Goal: Information Seeking & Learning: Learn about a topic

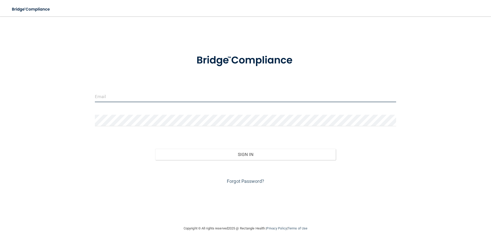
click at [186, 96] on input "email" at bounding box center [245, 97] width 301 height 12
type input "[EMAIL_ADDRESS][DOMAIN_NAME]"
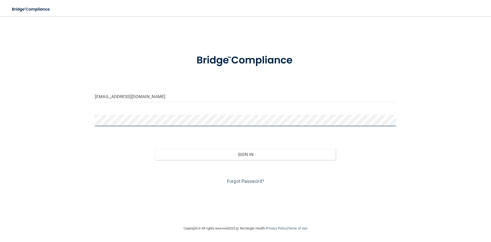
click at [155, 149] on button "Sign In" at bounding box center [245, 154] width 181 height 11
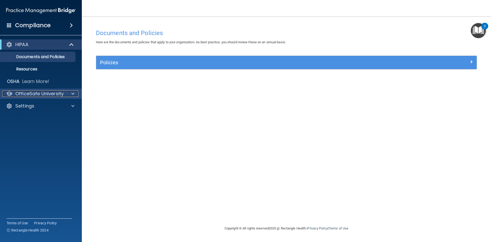
click at [28, 94] on p "OfficeSafe University" at bounding box center [39, 94] width 48 height 6
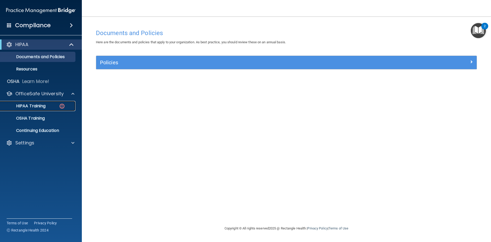
click at [30, 103] on p "HIPAA Training" at bounding box center [24, 105] width 42 height 5
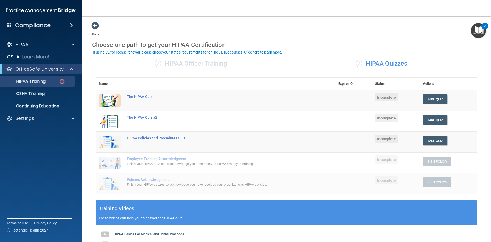
click at [142, 95] on div "The HIPAA Quiz" at bounding box center [218, 96] width 183 height 4
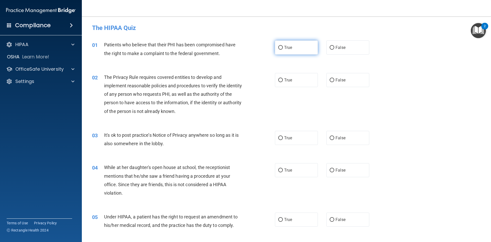
click at [291, 50] on label "True" at bounding box center [296, 47] width 43 height 14
click at [283, 50] on input "True" at bounding box center [280, 48] width 5 height 4
radio input "true"
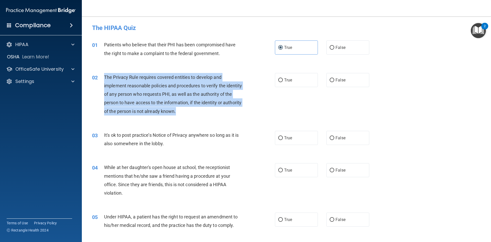
drag, startPoint x: 104, startPoint y: 76, endPoint x: 199, endPoint y: 110, distance: 100.8
click at [199, 110] on div "The Privacy Rule requires covered entities to develop and implement reasonable …" at bounding box center [175, 94] width 143 height 42
copy span "The Privacy Rule requires covered entities to develop and implement reasonable …"
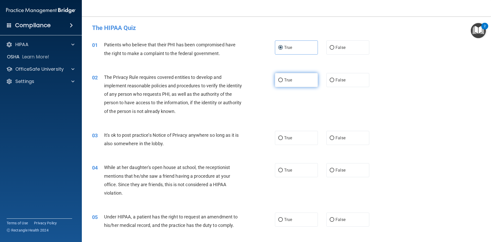
click at [298, 80] on label "True" at bounding box center [296, 80] width 43 height 14
click at [283, 80] on input "True" at bounding box center [280, 80] width 5 height 4
radio input "true"
drag, startPoint x: 191, startPoint y: 140, endPoint x: 160, endPoint y: 141, distance: 31.5
click at [160, 141] on div "It's ok to post practice’s Notice of Privacy anywhere so long as it is also som…" at bounding box center [175, 139] width 143 height 17
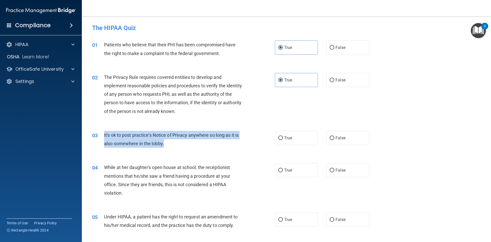
drag, startPoint x: 104, startPoint y: 135, endPoint x: 172, endPoint y: 147, distance: 69.3
click at [172, 147] on div "It's ok to post practice’s Notice of Privacy anywhere so long as it is also som…" at bounding box center [175, 139] width 143 height 17
copy span "It's ok to post practice’s Notice of Privacy anywhere so long as it is also som…"
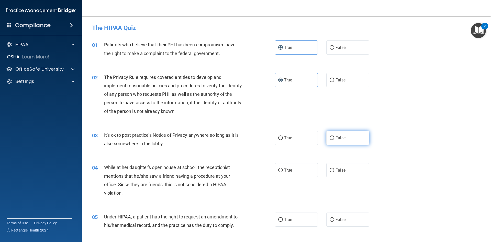
click at [333, 140] on label "False" at bounding box center [347, 138] width 43 height 14
click at [333, 140] on input "False" at bounding box center [332, 138] width 5 height 4
radio input "true"
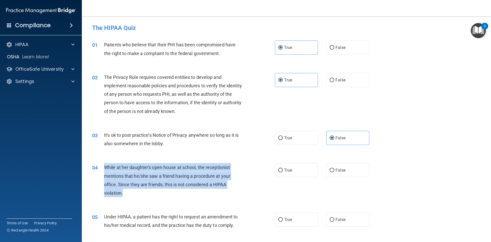
drag, startPoint x: 137, startPoint y: 192, endPoint x: 101, endPoint y: 171, distance: 42.0
click at [101, 171] on div "04 While at her daughter's open house at school, the receptionist mentions that…" at bounding box center [183, 181] width 198 height 37
copy div "While at her daughter's open house at school, the receptionist mentions that he…"
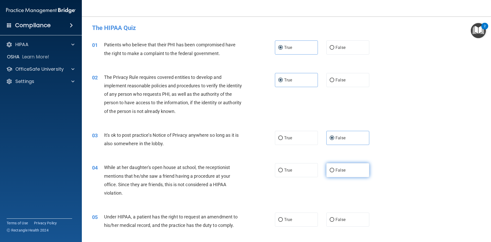
click at [336, 166] on label "False" at bounding box center [347, 170] width 43 height 14
click at [334, 168] on input "False" at bounding box center [332, 170] width 5 height 4
radio input "true"
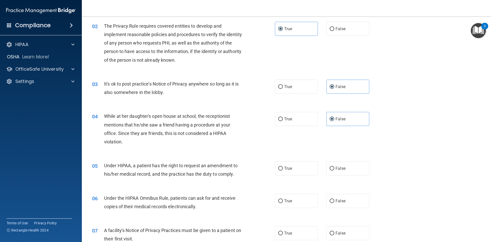
scroll to position [77, 0]
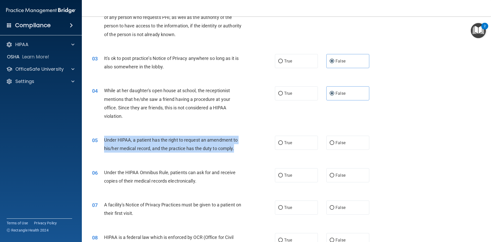
drag, startPoint x: 104, startPoint y: 138, endPoint x: 247, endPoint y: 149, distance: 143.8
click at [247, 149] on div "05 Under HIPAA, a patient has the right to request an amendment to his/her medi…" at bounding box center [183, 145] width 198 height 19
copy span "Under HIPAA, a patient has the right to request an amendment to his/her medical…"
click at [280, 141] on input "True" at bounding box center [280, 143] width 5 height 4
radio input "true"
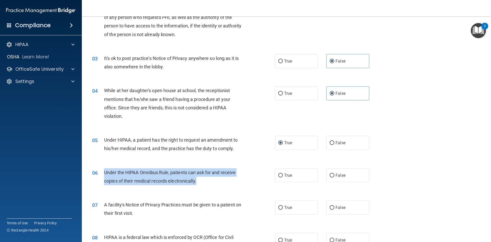
drag, startPoint x: 198, startPoint y: 182, endPoint x: 113, endPoint y: 170, distance: 86.7
click at [105, 168] on div "Under the HIPAA Omnibus Rule, patients can ask for and receive copies of their …" at bounding box center [175, 176] width 143 height 17
copy span "Under the HIPAA Omnibus Rule, patients can ask for and receive copies of their …"
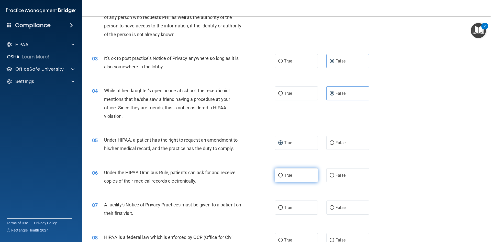
click at [292, 174] on label "True" at bounding box center [296, 175] width 43 height 14
click at [283, 174] on input "True" at bounding box center [280, 175] width 5 height 4
radio input "true"
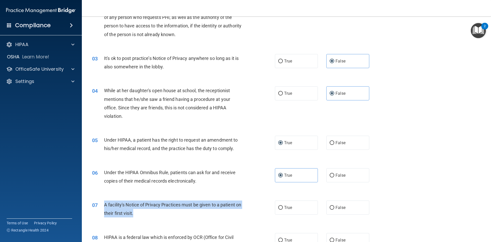
drag, startPoint x: 103, startPoint y: 202, endPoint x: 158, endPoint y: 212, distance: 55.1
click at [158, 212] on div "07 A facility's Notice of Privacy Practices must be given to a patient on their…" at bounding box center [183, 209] width 198 height 19
copy div "A facility's Notice of Privacy Practices must be given to a patient on their fi…"
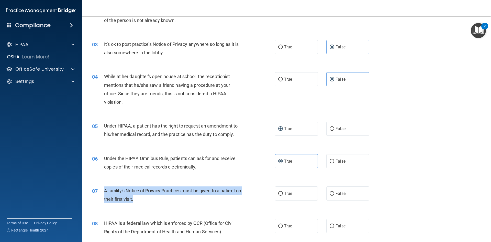
scroll to position [102, 0]
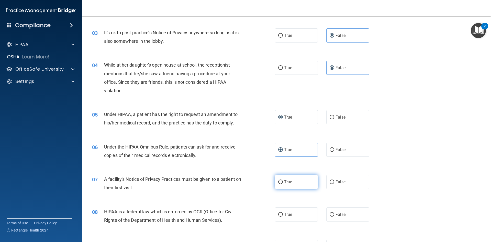
click at [282, 184] on label "True" at bounding box center [296, 182] width 43 height 14
click at [282, 184] on input "True" at bounding box center [280, 182] width 5 height 4
radio input "true"
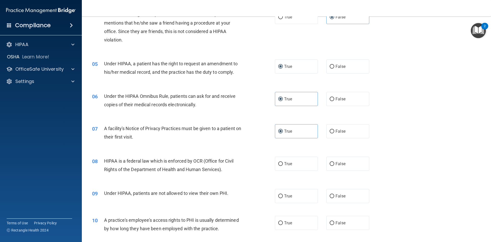
scroll to position [153, 0]
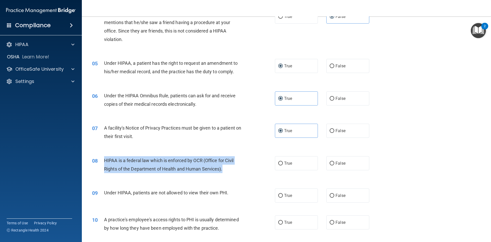
drag, startPoint x: 104, startPoint y: 158, endPoint x: 227, endPoint y: 168, distance: 122.6
click at [227, 168] on div "HIPAA is a federal law which is enforced by OCR (Office for Civil Rights of the…" at bounding box center [175, 164] width 143 height 17
copy span "HIPAA is a federal law which is enforced by OCR (Office for Civil Rights of the…"
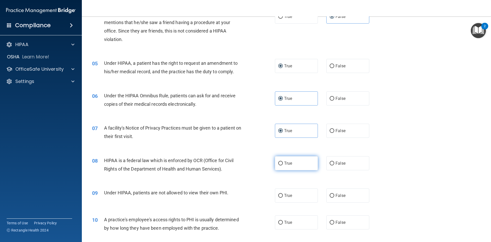
click at [297, 163] on label "True" at bounding box center [296, 163] width 43 height 14
click at [283, 163] on input "True" at bounding box center [280, 163] width 5 height 4
radio input "true"
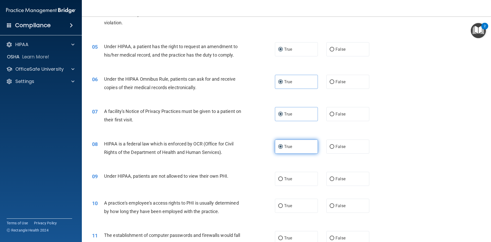
scroll to position [179, 0]
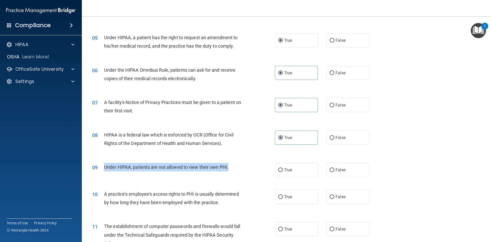
drag, startPoint x: 104, startPoint y: 165, endPoint x: 272, endPoint y: 167, distance: 168.3
click at [272, 167] on div "09 Under HIPAA, patients are not allowed to view their own PHI." at bounding box center [183, 168] width 198 height 11
copy div "Under HIPAA, patients are not allowed to view their own PHI."
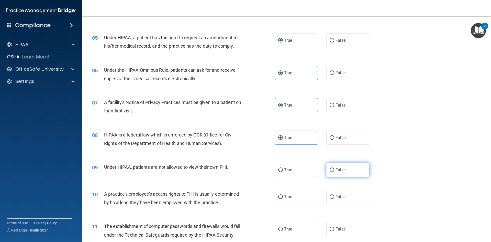
click at [335, 167] on span "False" at bounding box center [340, 169] width 10 height 5
click at [334, 168] on input "False" at bounding box center [332, 170] width 5 height 4
radio input "true"
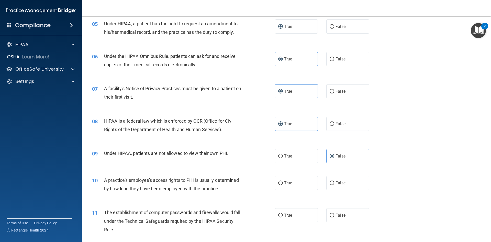
scroll to position [230, 0]
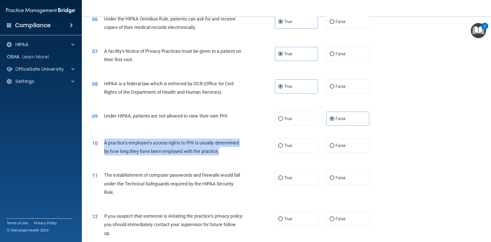
drag, startPoint x: 105, startPoint y: 141, endPoint x: 263, endPoint y: 155, distance: 158.6
click at [263, 155] on div "10 A practice's employee's access rights to PHI is usually determined by how lo…" at bounding box center [183, 147] width 198 height 19
copy span "A practice's employee's access rights to PHI is usually determined by how long …"
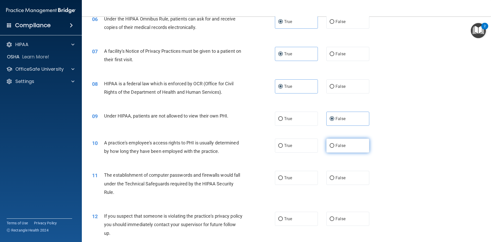
click at [340, 149] on label "False" at bounding box center [347, 145] width 43 height 14
click at [334, 148] on input "False" at bounding box center [332, 146] width 5 height 4
radio input "true"
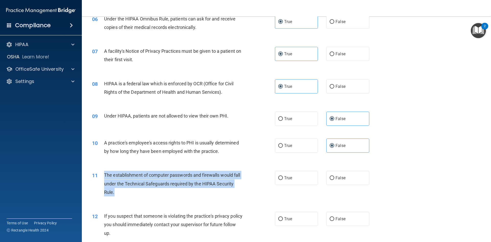
drag, startPoint x: 104, startPoint y: 173, endPoint x: 151, endPoint y: 191, distance: 50.0
click at [151, 191] on div "The establishment of computer passwords and firewalls would fall under the Tech…" at bounding box center [175, 184] width 143 height 26
copy span "The establishment of computer passwords and firewalls would fall under the Tech…"
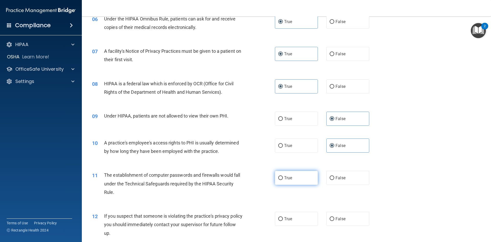
click at [281, 181] on label "True" at bounding box center [296, 178] width 43 height 14
click at [281, 180] on input "True" at bounding box center [280, 178] width 5 height 4
radio input "true"
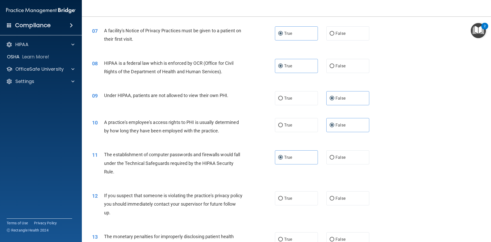
scroll to position [281, 0]
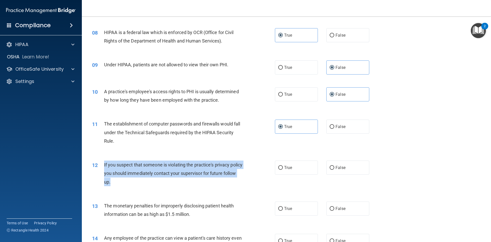
drag, startPoint x: 104, startPoint y: 163, endPoint x: 156, endPoint y: 181, distance: 54.8
click at [156, 181] on div "If you suspect that someone is violating the practice's privacy policy you shou…" at bounding box center [175, 173] width 143 height 26
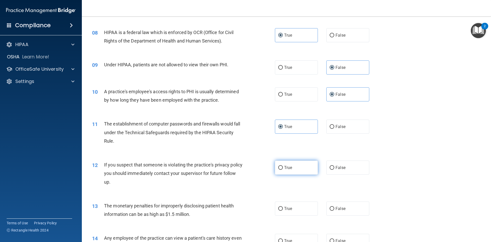
click at [295, 170] on label "True" at bounding box center [296, 167] width 43 height 14
click at [283, 170] on input "True" at bounding box center [280, 168] width 5 height 4
radio input "true"
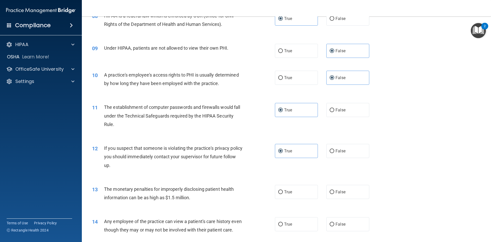
scroll to position [307, 0]
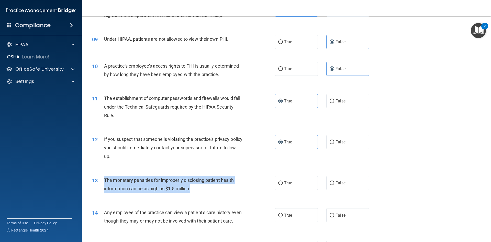
drag, startPoint x: 104, startPoint y: 179, endPoint x: 200, endPoint y: 189, distance: 96.2
click at [200, 189] on div "The monetary penalties for improperly disclosing patient health information can…" at bounding box center [175, 184] width 143 height 17
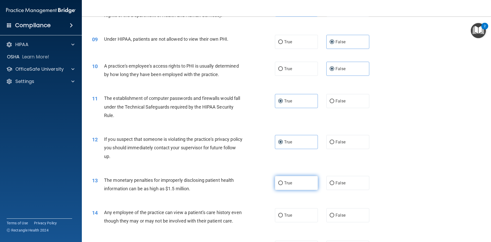
click at [286, 181] on span "True" at bounding box center [288, 182] width 8 height 5
click at [283, 181] on input "True" at bounding box center [280, 183] width 5 height 4
radio input "true"
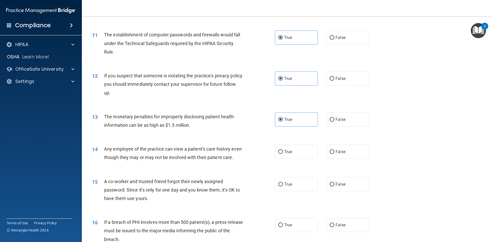
scroll to position [384, 0]
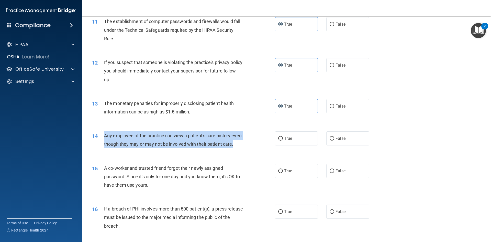
drag, startPoint x: 104, startPoint y: 135, endPoint x: 150, endPoint y: 153, distance: 48.9
click at [150, 148] on div "Any employee of the practice can view a patient's care history even though they…" at bounding box center [175, 139] width 143 height 17
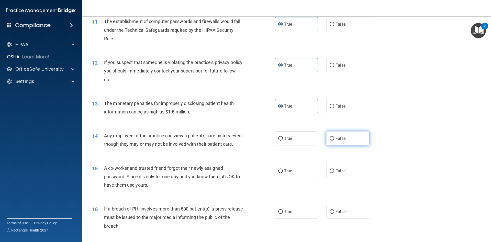
click at [333, 139] on label "False" at bounding box center [347, 138] width 43 height 14
click at [333, 139] on input "False" at bounding box center [332, 139] width 5 height 4
radio input "true"
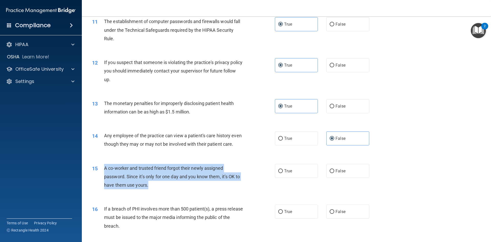
drag, startPoint x: 104, startPoint y: 174, endPoint x: 177, endPoint y: 200, distance: 76.8
click at [177, 192] on div "15 A co-worker and trusted friend forgot their newly assigned password. Since i…" at bounding box center [183, 178] width 198 height 28
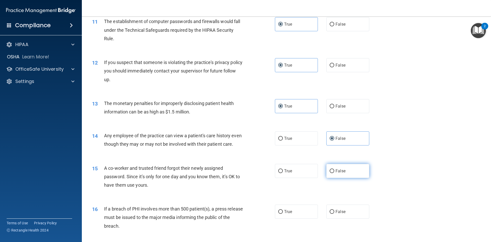
click at [347, 178] on label "False" at bounding box center [347, 171] width 43 height 14
click at [334, 173] on input "False" at bounding box center [332, 171] width 5 height 4
radio input "true"
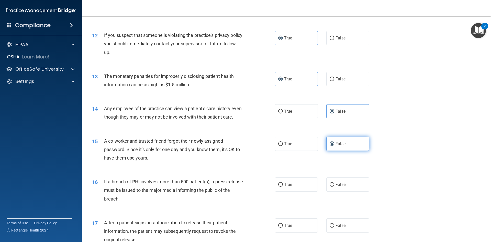
scroll to position [460, 0]
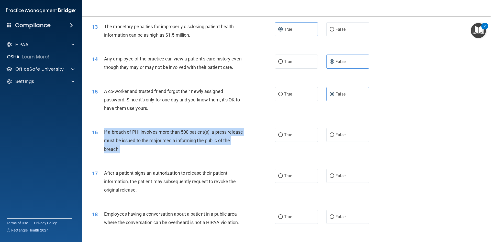
drag, startPoint x: 104, startPoint y: 140, endPoint x: 162, endPoint y: 162, distance: 62.8
click at [162, 156] on div "16 If a breach of PHI involves more than 500 patient(s), a press release must b…" at bounding box center [183, 142] width 198 height 28
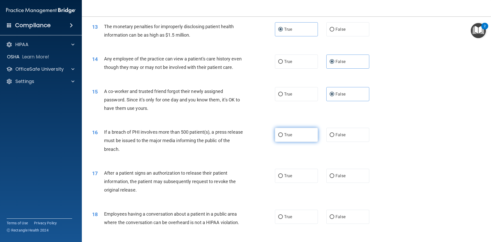
click at [299, 142] on label "True" at bounding box center [296, 135] width 43 height 14
click at [283, 137] on input "True" at bounding box center [280, 135] width 5 height 4
radio input "true"
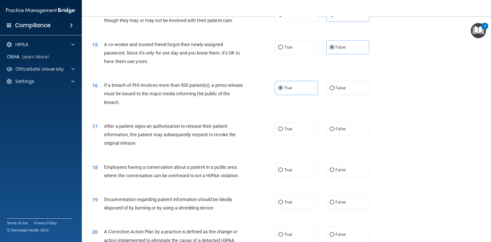
scroll to position [511, 0]
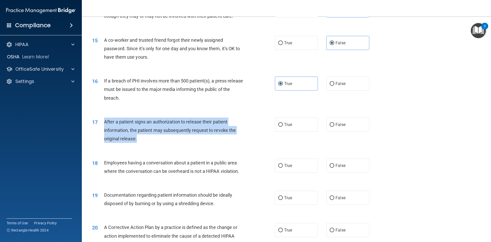
drag, startPoint x: 104, startPoint y: 130, endPoint x: 175, endPoint y: 152, distance: 74.6
click at [175, 145] on div "17 After a patient signs an authorization to release their patient information,…" at bounding box center [183, 131] width 198 height 28
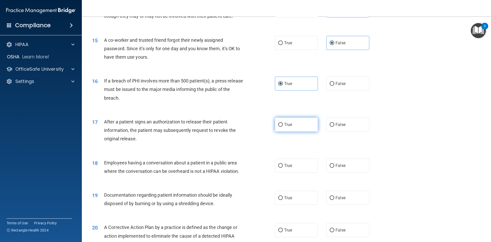
click at [286, 131] on label "True" at bounding box center [296, 124] width 43 height 14
click at [283, 127] on input "True" at bounding box center [280, 125] width 5 height 4
radio input "true"
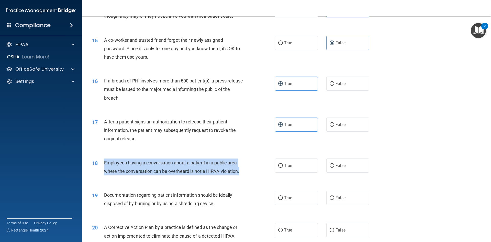
drag, startPoint x: 104, startPoint y: 169, endPoint x: 251, endPoint y: 176, distance: 147.2
click at [251, 176] on div "18 Employees having a conversation about a patient in a public area where the c…" at bounding box center [183, 167] width 198 height 19
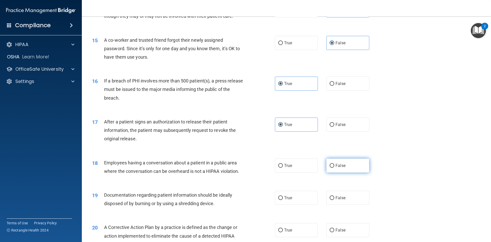
click at [338, 172] on label "False" at bounding box center [347, 165] width 43 height 14
click at [334, 167] on input "False" at bounding box center [332, 166] width 5 height 4
radio input "true"
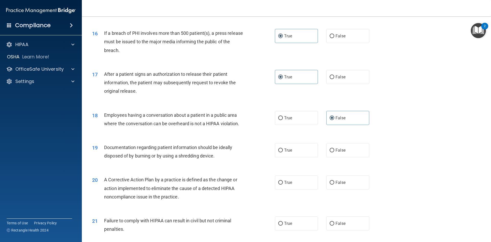
scroll to position [563, 0]
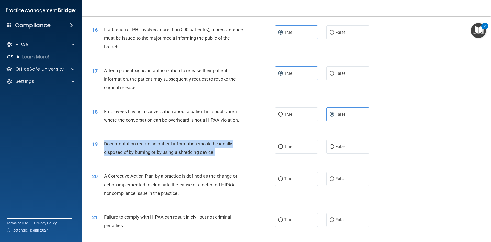
drag, startPoint x: 104, startPoint y: 150, endPoint x: 227, endPoint y: 160, distance: 123.7
click at [227, 156] on div "Documentation regarding patient information should be ideally disposed of by bu…" at bounding box center [175, 147] width 143 height 17
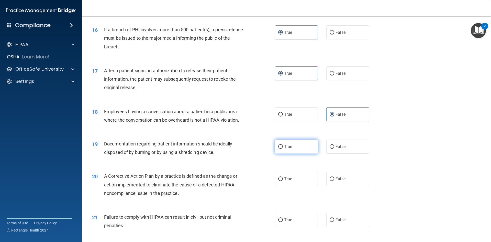
click at [287, 149] on span "True" at bounding box center [288, 146] width 8 height 5
click at [283, 149] on input "True" at bounding box center [280, 147] width 5 height 4
radio input "true"
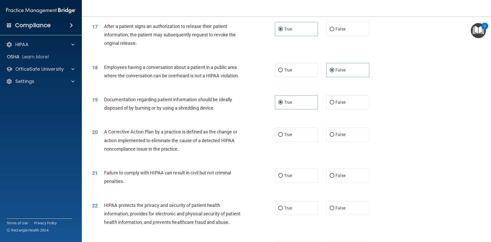
scroll to position [614, 0]
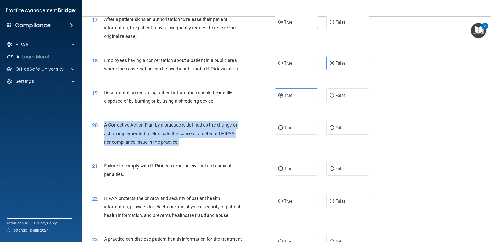
drag, startPoint x: 104, startPoint y: 132, endPoint x: 186, endPoint y: 152, distance: 83.7
click at [186, 146] on div "A Corrective Action Plan by a practice is defined as the change or action imple…" at bounding box center [175, 133] width 143 height 26
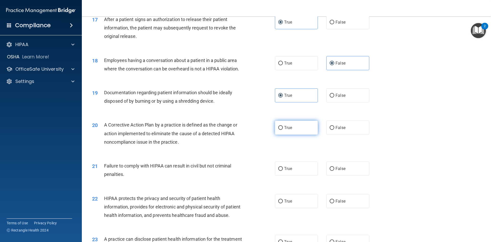
click at [297, 134] on label "True" at bounding box center [296, 127] width 43 height 14
click at [283, 130] on input "True" at bounding box center [280, 128] width 5 height 4
radio input "true"
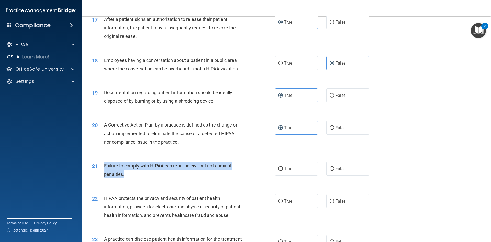
drag, startPoint x: 104, startPoint y: 173, endPoint x: 172, endPoint y: 186, distance: 68.8
click at [172, 178] on div "Failure to comply with HIPAA can result in civil but not criminal penalties." at bounding box center [175, 169] width 143 height 17
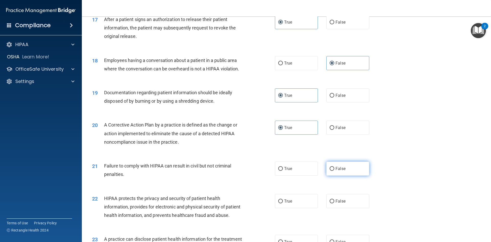
click at [341, 175] on label "False" at bounding box center [347, 168] width 43 height 14
click at [334, 171] on input "False" at bounding box center [332, 169] width 5 height 4
radio input "true"
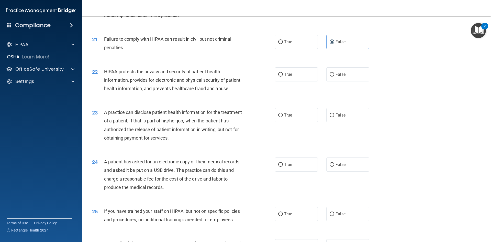
scroll to position [742, 0]
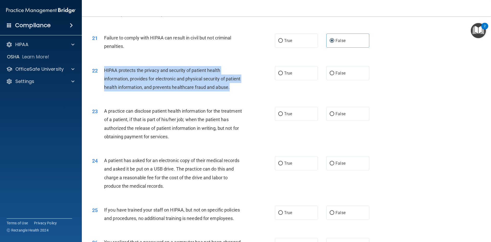
drag, startPoint x: 104, startPoint y: 77, endPoint x: 181, endPoint y: 105, distance: 82.3
click at [181, 92] on div "HIPAA protects the privacy and security of patient health information, provides…" at bounding box center [175, 79] width 143 height 26
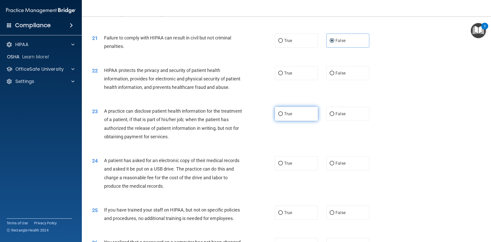
click at [287, 121] on label "True" at bounding box center [296, 114] width 43 height 14
click at [283, 116] on input "True" at bounding box center [280, 114] width 5 height 4
radio input "true"
click at [290, 80] on label "True" at bounding box center [296, 73] width 43 height 14
click at [283, 75] on input "True" at bounding box center [280, 73] width 5 height 4
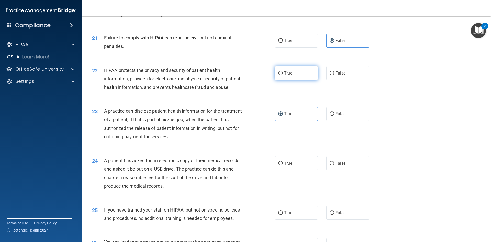
radio input "true"
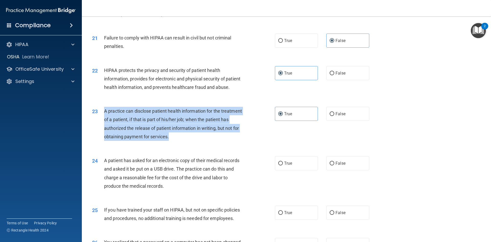
drag, startPoint x: 104, startPoint y: 128, endPoint x: 210, endPoint y: 151, distance: 109.1
click at [210, 141] on div "A practice can disclose patient health information for the treatment of a patie…" at bounding box center [175, 124] width 143 height 34
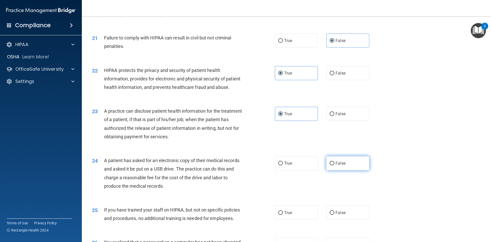
click at [331, 170] on label "False" at bounding box center [347, 163] width 43 height 14
click at [331, 165] on input "False" at bounding box center [332, 163] width 5 height 4
radio input "true"
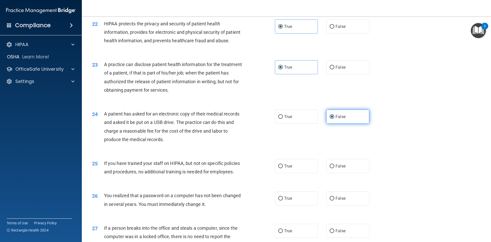
scroll to position [793, 0]
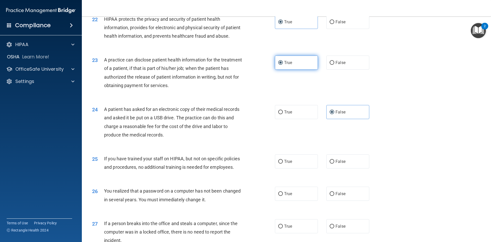
click at [303, 70] on label "True" at bounding box center [296, 62] width 43 height 14
click at [283, 65] on input "True" at bounding box center [280, 63] width 5 height 4
click at [336, 65] on span "False" at bounding box center [340, 62] width 10 height 5
click at [334, 65] on input "False" at bounding box center [332, 63] width 5 height 4
radio input "true"
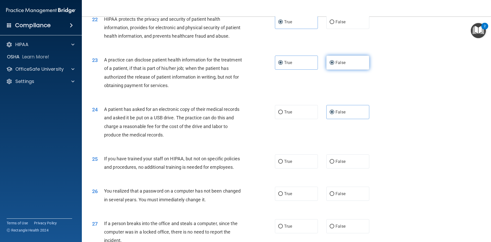
radio input "false"
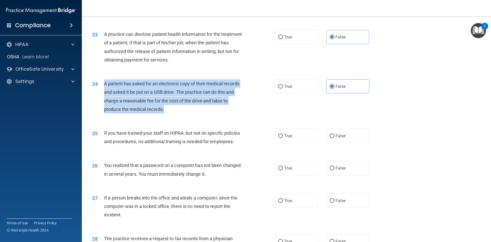
drag, startPoint x: 104, startPoint y: 99, endPoint x: 208, endPoint y: 132, distance: 108.9
click at [208, 116] on div "24 A patient has asked for an electronic copy of their medical records and aske…" at bounding box center [183, 97] width 198 height 37
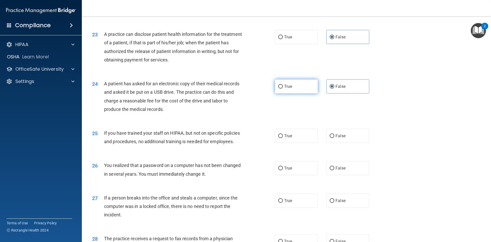
click at [291, 93] on label "True" at bounding box center [296, 86] width 43 height 14
click at [283, 88] on input "True" at bounding box center [280, 87] width 5 height 4
radio input "true"
radio input "false"
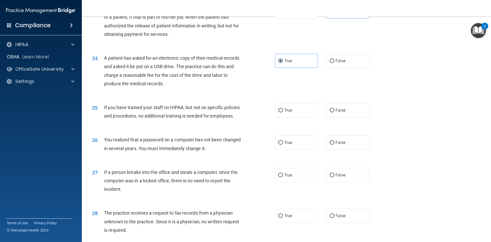
scroll to position [869, 0]
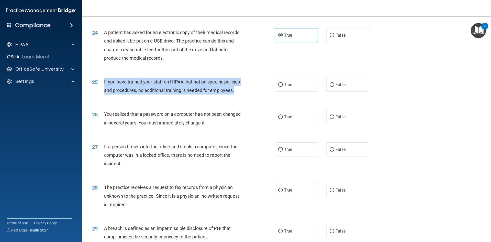
drag, startPoint x: 104, startPoint y: 98, endPoint x: 249, endPoint y: 108, distance: 145.6
click at [249, 97] on div "25 If you have trained your staff on HIPAA, but not on specific policies and pr…" at bounding box center [183, 86] width 198 height 19
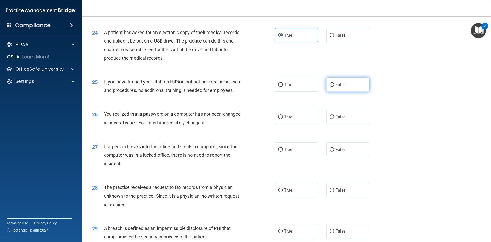
click at [338, 87] on span "False" at bounding box center [340, 84] width 10 height 5
click at [334, 87] on input "False" at bounding box center [332, 85] width 5 height 4
radio input "true"
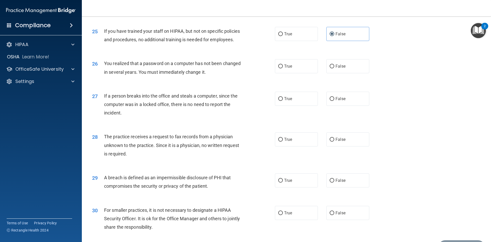
scroll to position [920, 0]
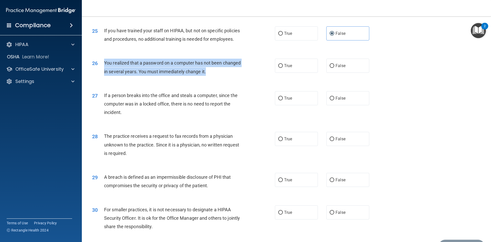
drag, startPoint x: 104, startPoint y: 79, endPoint x: 241, endPoint y: 91, distance: 137.3
click at [241, 75] on div "You realized that a password on a computer has not been changed in several year…" at bounding box center [175, 67] width 143 height 17
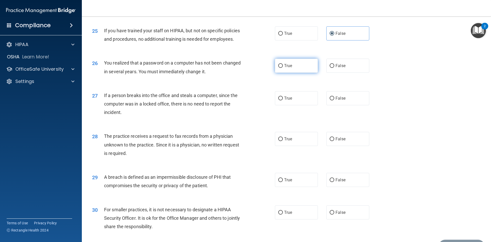
click at [307, 73] on label "True" at bounding box center [296, 66] width 43 height 14
click at [283, 68] on input "True" at bounding box center [280, 66] width 5 height 4
radio input "true"
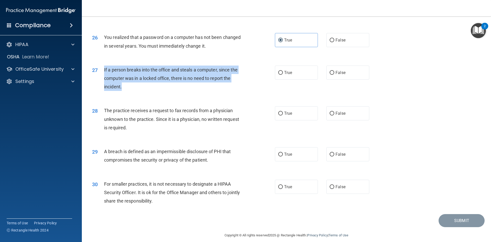
drag, startPoint x: 104, startPoint y: 85, endPoint x: 184, endPoint y: 107, distance: 82.8
click at [184, 91] on div "If a person breaks into the office and steals a computer, since the computer wa…" at bounding box center [175, 78] width 143 height 26
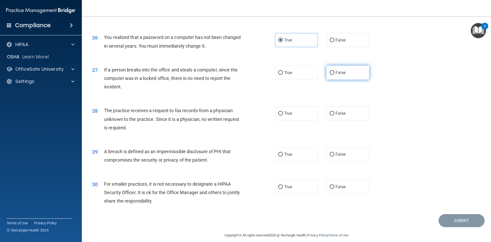
click at [344, 80] on label "False" at bounding box center [347, 72] width 43 height 14
click at [334, 75] on input "False" at bounding box center [332, 73] width 5 height 4
radio input "true"
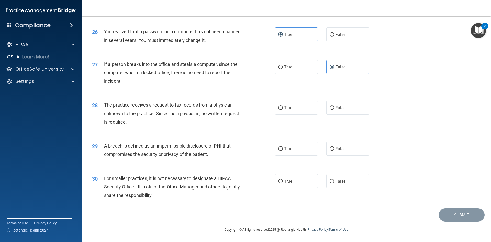
scroll to position [969, 0]
click at [335, 107] on span "False" at bounding box center [340, 107] width 10 height 5
click at [334, 107] on input "False" at bounding box center [332, 108] width 5 height 4
radio input "true"
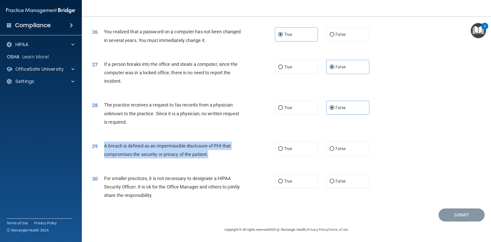
drag, startPoint x: 104, startPoint y: 145, endPoint x: 240, endPoint y: 152, distance: 136.2
click at [240, 152] on div "A breach is defined as an impermissible disclosure of PHI that compromises the …" at bounding box center [175, 149] width 143 height 17
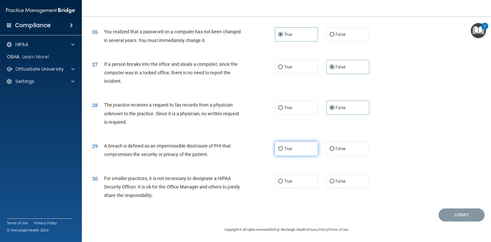
click at [304, 151] on label "True" at bounding box center [296, 148] width 43 height 14
click at [283, 151] on input "True" at bounding box center [280, 149] width 5 height 4
radio input "true"
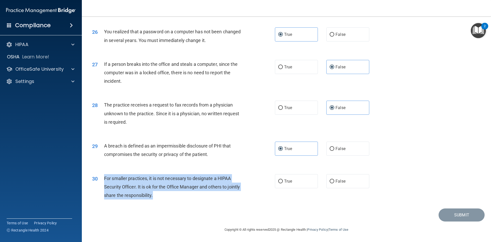
drag, startPoint x: 104, startPoint y: 178, endPoint x: 197, endPoint y: 197, distance: 95.2
click at [197, 197] on div "For smaller practices, it is not necessary to designate a HIPAA Security Office…" at bounding box center [175, 187] width 143 height 26
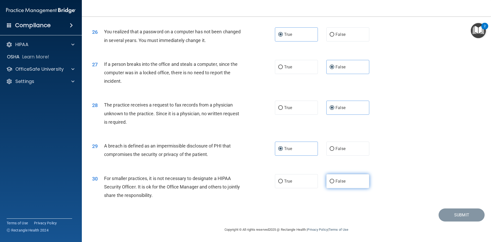
click at [341, 182] on span "False" at bounding box center [340, 180] width 10 height 5
click at [334, 182] on input "False" at bounding box center [332, 181] width 5 height 4
radio input "true"
click at [465, 219] on button "Submit" at bounding box center [462, 214] width 46 height 13
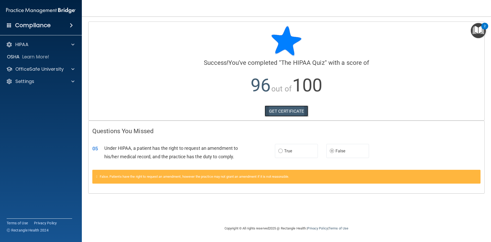
click at [274, 110] on link "GET CERTIFICATE" at bounding box center [287, 110] width 44 height 11
click at [55, 69] on p "OfficeSafe University" at bounding box center [39, 69] width 48 height 6
click at [297, 148] on label "True" at bounding box center [296, 151] width 43 height 14
click at [298, 151] on label "True" at bounding box center [296, 151] width 43 height 14
click at [267, 174] on div "False. Patients have the right to request an amendment, however the practice ma…" at bounding box center [286, 177] width 388 height 14
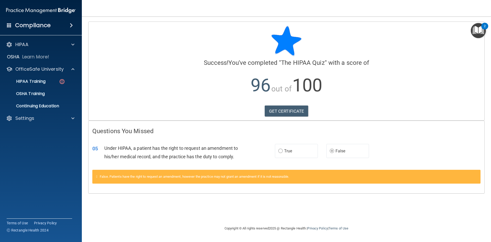
click at [199, 176] on span "False. Patients have the right to request an amendment, however the practice ma…" at bounding box center [194, 176] width 189 height 4
click at [46, 80] on div "HIPAA Training" at bounding box center [38, 81] width 70 height 5
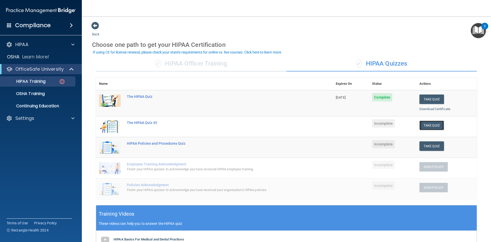
click at [420, 125] on button "Take Quiz" at bounding box center [431, 124] width 25 height 9
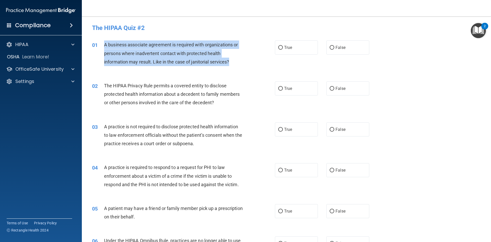
drag, startPoint x: 104, startPoint y: 44, endPoint x: 233, endPoint y: 60, distance: 130.1
click at [233, 60] on div "A business associate agreement is required with organizations or persons where …" at bounding box center [175, 53] width 143 height 26
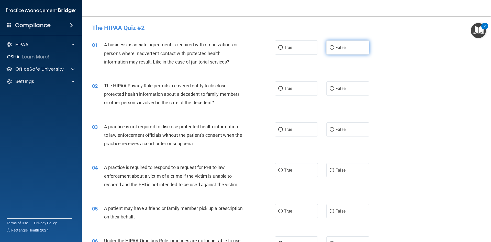
click at [341, 47] on span "False" at bounding box center [340, 47] width 10 height 5
click at [334, 47] on input "False" at bounding box center [332, 48] width 5 height 4
radio input "true"
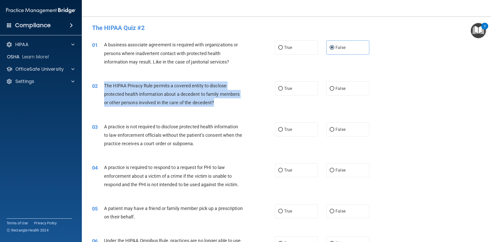
drag, startPoint x: 104, startPoint y: 83, endPoint x: 239, endPoint y: 104, distance: 136.9
click at [239, 104] on div "The HIPAA Privacy Rule permits a covered entity to disclose protected health in…" at bounding box center [175, 94] width 143 height 26
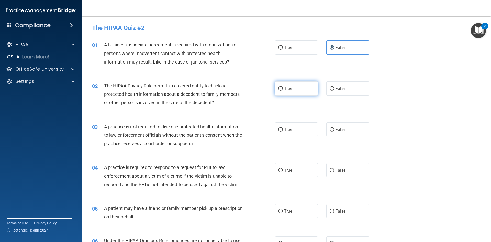
click at [293, 84] on label "True" at bounding box center [296, 88] width 43 height 14
click at [283, 87] on input "True" at bounding box center [280, 89] width 5 height 4
radio input "true"
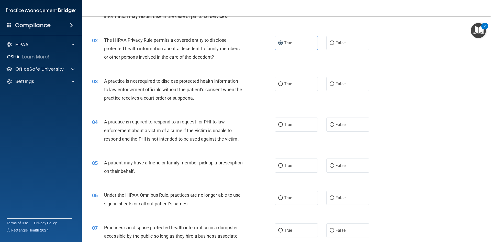
scroll to position [51, 0]
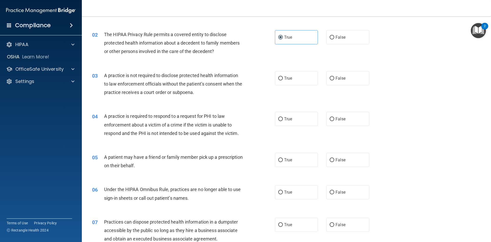
click at [105, 73] on div "03 A practice is not required to disclose protected health information to law e…" at bounding box center [183, 85] width 198 height 28
click at [183, 91] on span "A practice is not required to disclose protected health information to law enfo…" at bounding box center [173, 84] width 138 height 22
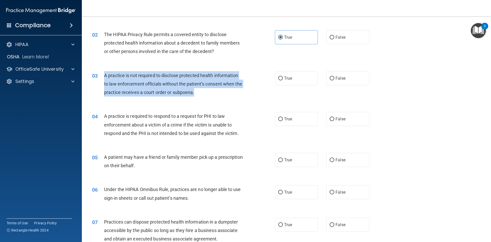
drag, startPoint x: 104, startPoint y: 75, endPoint x: 215, endPoint y: 91, distance: 112.3
click at [215, 91] on div "A practice is not required to disclose protected health information to law enfo…" at bounding box center [175, 84] width 143 height 26
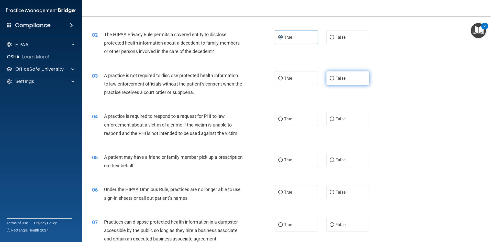
click at [334, 75] on label "False" at bounding box center [347, 78] width 43 height 14
click at [334, 76] on input "False" at bounding box center [332, 78] width 5 height 4
radio input "true"
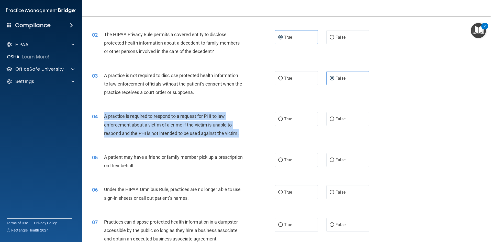
drag, startPoint x: 104, startPoint y: 115, endPoint x: 246, endPoint y: 136, distance: 144.0
click at [246, 136] on div "04 A practice is required to respond to a request for PHI to law enforcement ab…" at bounding box center [183, 126] width 198 height 28
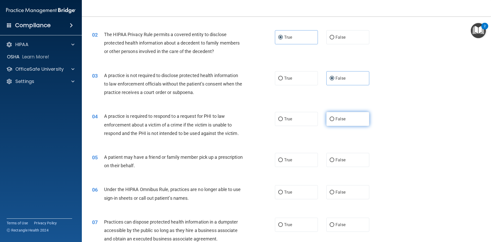
click at [351, 120] on label "False" at bounding box center [347, 119] width 43 height 14
click at [334, 120] on input "False" at bounding box center [332, 119] width 5 height 4
radio input "true"
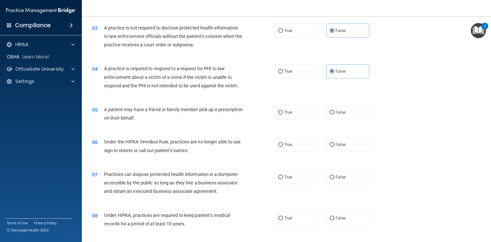
scroll to position [128, 0]
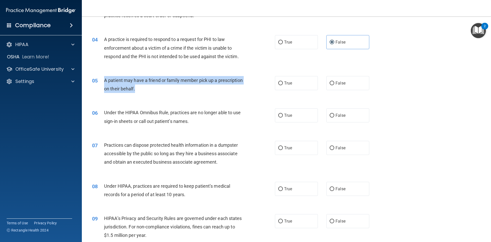
drag, startPoint x: 104, startPoint y: 80, endPoint x: 199, endPoint y: 91, distance: 95.3
click at [199, 91] on div "A patient may have a friend or family member pick up a prescription on their be…" at bounding box center [175, 84] width 143 height 17
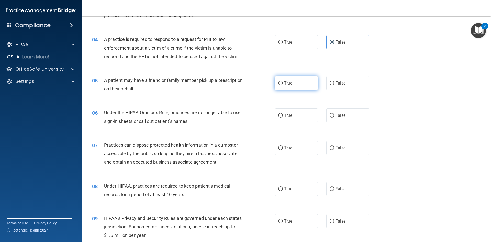
click at [301, 84] on label "True" at bounding box center [296, 83] width 43 height 14
click at [283, 84] on input "True" at bounding box center [280, 83] width 5 height 4
radio input "true"
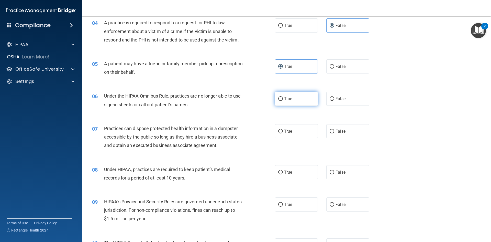
scroll to position [153, 0]
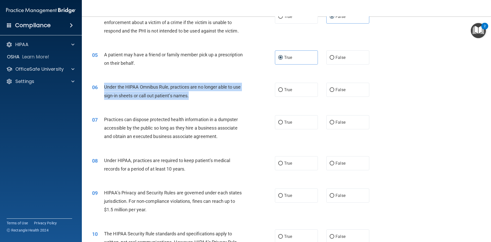
drag, startPoint x: 104, startPoint y: 85, endPoint x: 201, endPoint y: 100, distance: 98.3
click at [201, 100] on div "06 Under the HIPAA Omnibus Rule, practices are no longer able to use sign-in sh…" at bounding box center [183, 92] width 198 height 19
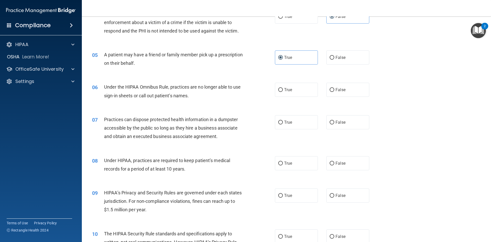
click at [356, 98] on div "06 Under the HIPAA Omnibus Rule, practices are no longer able to use sign-in sh…" at bounding box center [286, 92] width 396 height 32
click at [353, 91] on label "False" at bounding box center [347, 90] width 43 height 14
click at [334, 91] on input "False" at bounding box center [332, 90] width 5 height 4
radio input "true"
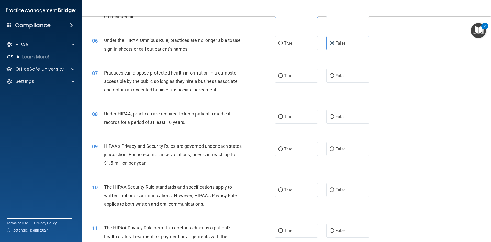
scroll to position [205, 0]
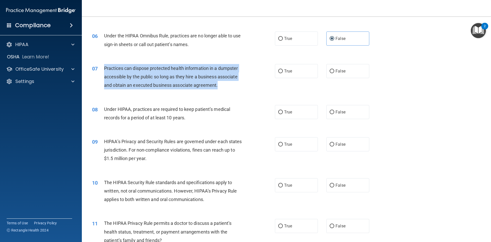
drag, startPoint x: 104, startPoint y: 67, endPoint x: 237, endPoint y: 87, distance: 134.4
click at [237, 87] on div "07 Practices can dispose protected health information in a dumpster accessible …" at bounding box center [183, 78] width 198 height 28
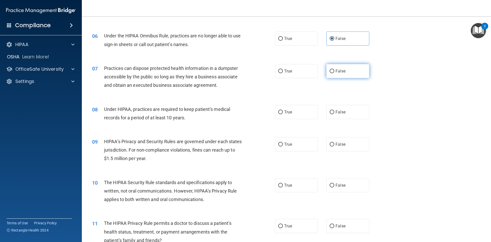
click at [343, 72] on label "False" at bounding box center [347, 71] width 43 height 14
click at [334, 72] on input "False" at bounding box center [332, 71] width 5 height 4
radio input "true"
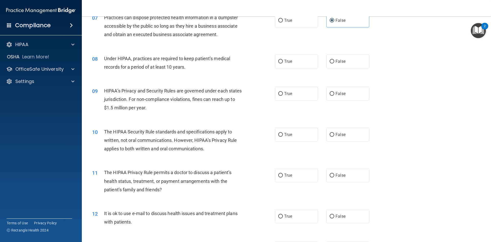
scroll to position [256, 0]
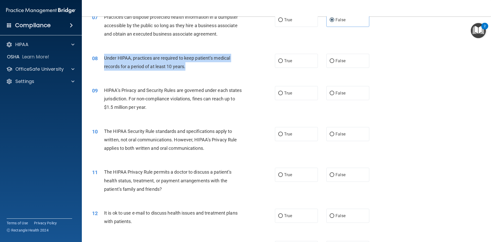
drag, startPoint x: 104, startPoint y: 55, endPoint x: 218, endPoint y: 68, distance: 114.5
click at [218, 68] on div "Under HIPAA, practices are required to keep patient’s medical records for a per…" at bounding box center [175, 62] width 143 height 17
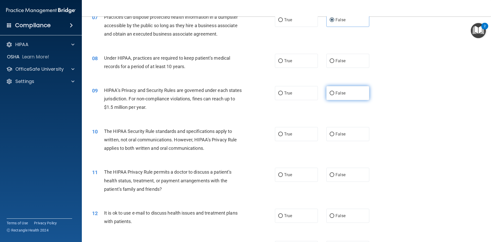
click at [335, 93] on span "False" at bounding box center [340, 93] width 10 height 5
click at [333, 93] on input "False" at bounding box center [332, 93] width 5 height 4
radio input "true"
click at [341, 63] on label "False" at bounding box center [347, 61] width 43 height 14
click at [334, 63] on input "False" at bounding box center [332, 61] width 5 height 4
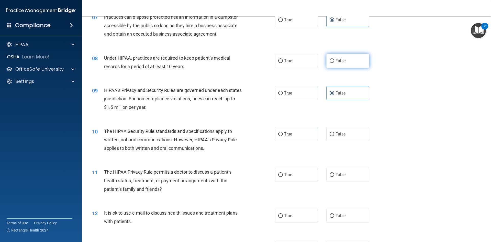
radio input "true"
click at [350, 92] on label "False" at bounding box center [347, 93] width 43 height 14
click at [334, 92] on input "False" at bounding box center [332, 93] width 5 height 4
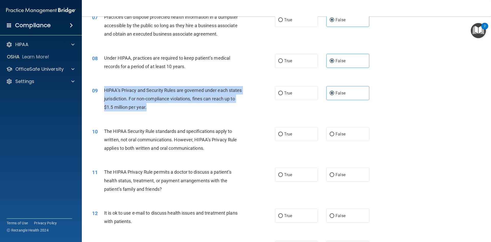
drag, startPoint x: 104, startPoint y: 89, endPoint x: 192, endPoint y: 107, distance: 89.4
click at [192, 107] on div "HIPAA’s Privacy and Security Rules are governed under each states jurisdiction.…" at bounding box center [175, 99] width 143 height 26
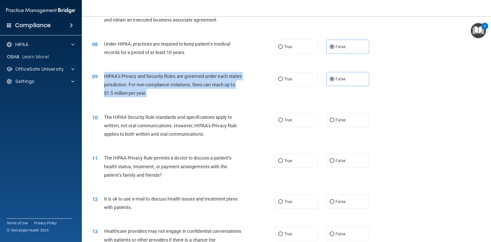
scroll to position [281, 0]
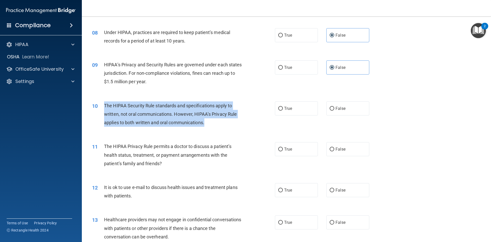
drag, startPoint x: 104, startPoint y: 104, endPoint x: 224, endPoint y: 127, distance: 121.7
click at [224, 127] on div "10 The HIPAA Security Rule standards and specifications apply to written, not o…" at bounding box center [183, 115] width 198 height 28
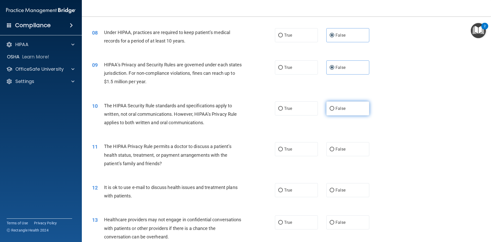
drag, startPoint x: 349, startPoint y: 107, endPoint x: 347, endPoint y: 104, distance: 3.3
click at [348, 106] on label "False" at bounding box center [347, 108] width 43 height 14
click at [334, 107] on input "False" at bounding box center [332, 109] width 5 height 4
radio input "true"
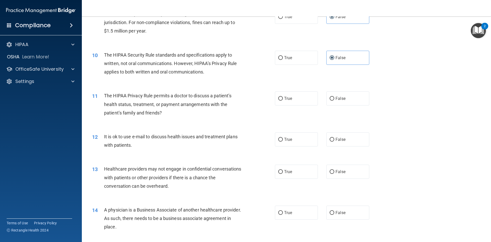
scroll to position [332, 0]
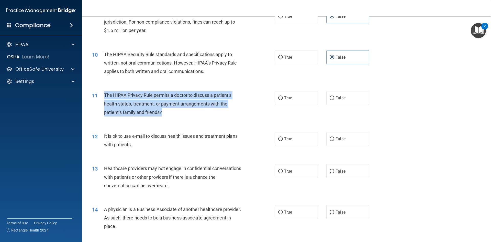
drag, startPoint x: 104, startPoint y: 93, endPoint x: 207, endPoint y: 112, distance: 104.4
click at [207, 112] on div "The HIPAA Privacy Rule permits a doctor to discuss a patient’s health status, t…" at bounding box center [175, 104] width 143 height 26
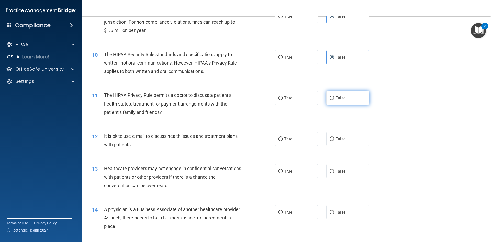
click at [355, 100] on label "False" at bounding box center [347, 98] width 43 height 14
click at [334, 100] on input "False" at bounding box center [332, 98] width 5 height 4
radio input "true"
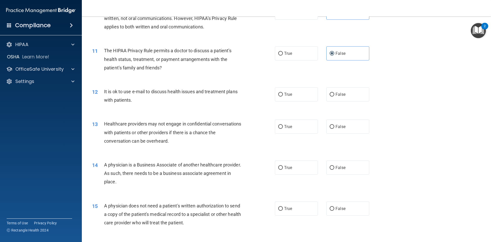
scroll to position [384, 0]
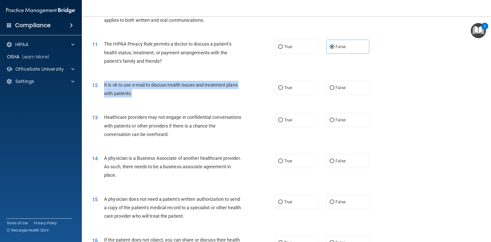
drag, startPoint x: 104, startPoint y: 83, endPoint x: 191, endPoint y: 91, distance: 87.0
click at [191, 91] on div "It is ok to use e-mail to discuss health issues and treatment plans with patien…" at bounding box center [175, 89] width 143 height 17
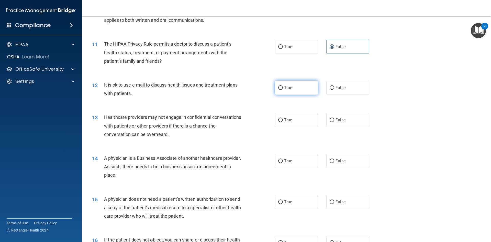
click at [285, 91] on label "True" at bounding box center [296, 88] width 43 height 14
click at [283, 90] on input "True" at bounding box center [280, 88] width 5 height 4
radio input "true"
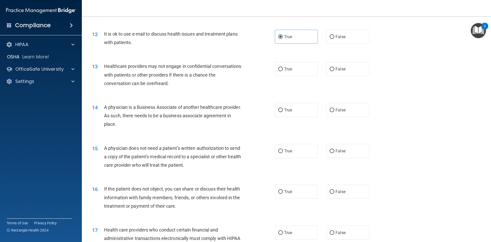
scroll to position [435, 0]
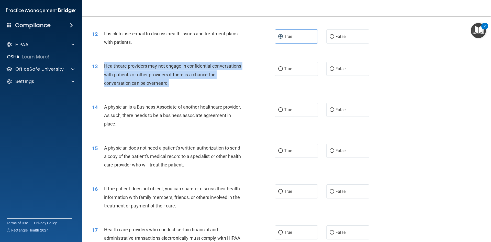
drag, startPoint x: 104, startPoint y: 66, endPoint x: 201, endPoint y: 89, distance: 100.3
click at [201, 89] on div "13 Healthcare providers may not engage in confidential conversations with patie…" at bounding box center [183, 76] width 198 height 28
click at [332, 69] on input "False" at bounding box center [332, 69] width 5 height 4
radio input "true"
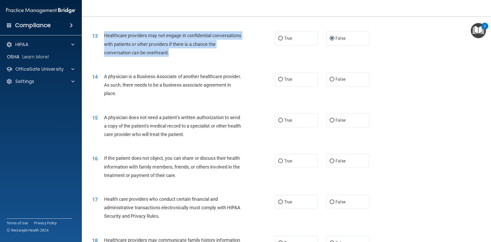
scroll to position [486, 0]
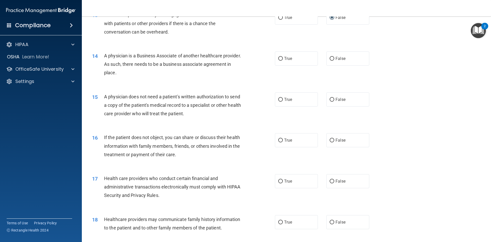
click at [145, 72] on div "A physician is a Business Associate of another healthcare provider. As such, th…" at bounding box center [175, 64] width 143 height 26
drag, startPoint x: 104, startPoint y: 54, endPoint x: 177, endPoint y: 71, distance: 75.1
click at [177, 71] on div "A physician is a Business Associate of another healthcare provider. As such, th…" at bounding box center [175, 64] width 143 height 26
click at [342, 58] on span "False" at bounding box center [340, 58] width 10 height 5
click at [334, 58] on input "False" at bounding box center [332, 59] width 5 height 4
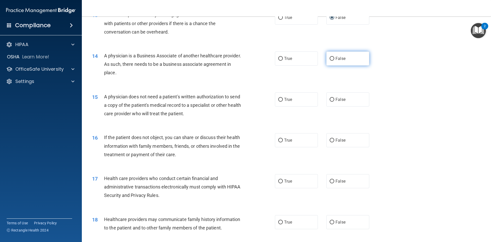
radio input "true"
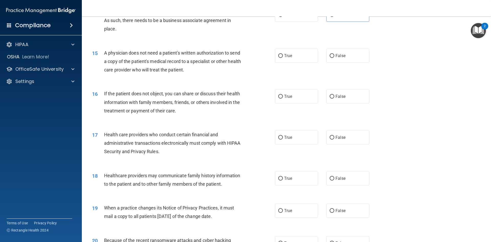
scroll to position [537, 0]
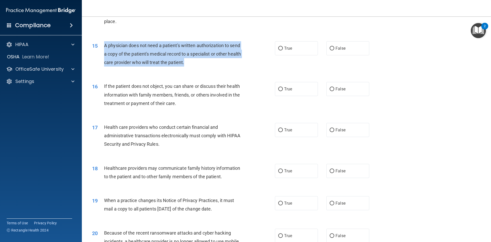
drag, startPoint x: 104, startPoint y: 44, endPoint x: 226, endPoint y: 65, distance: 123.9
click at [226, 65] on div "A physician does not need a patient's written authorization to send a copy of t…" at bounding box center [175, 54] width 143 height 26
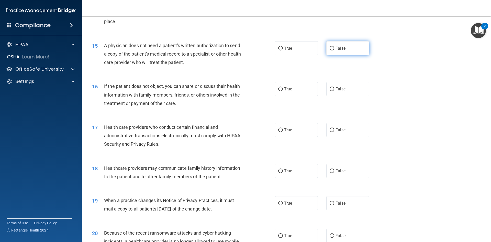
click at [344, 50] on label "False" at bounding box center [347, 48] width 43 height 14
click at [334, 50] on input "False" at bounding box center [332, 49] width 5 height 4
radio input "true"
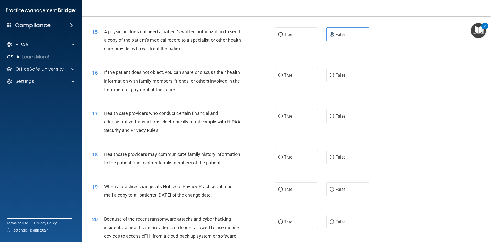
scroll to position [563, 0]
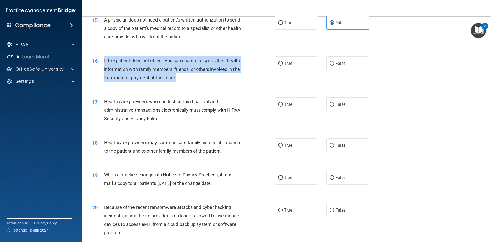
drag, startPoint x: 104, startPoint y: 60, endPoint x: 196, endPoint y: 84, distance: 94.3
click at [196, 84] on div "16 If the patient does not object, you can share or discuss their health inform…" at bounding box center [183, 70] width 198 height 28
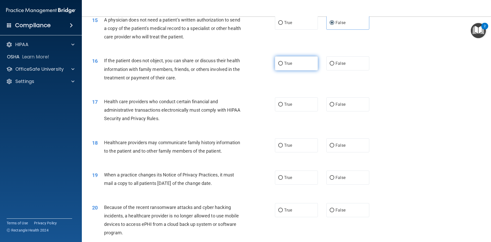
click at [311, 63] on label "True" at bounding box center [296, 63] width 43 height 14
click at [283, 63] on input "True" at bounding box center [280, 64] width 5 height 4
radio input "true"
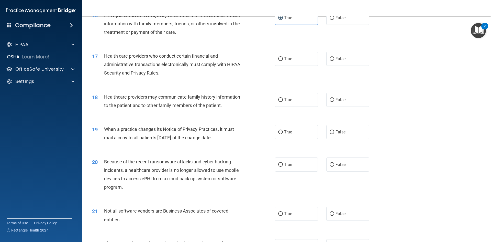
scroll to position [614, 0]
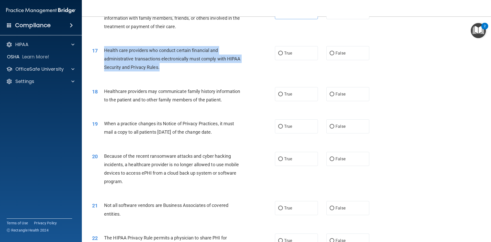
drag, startPoint x: 104, startPoint y: 49, endPoint x: 200, endPoint y: 72, distance: 98.2
click at [200, 72] on div "17 Health care providers who conduct certain financial and administrative trans…" at bounding box center [183, 60] width 198 height 28
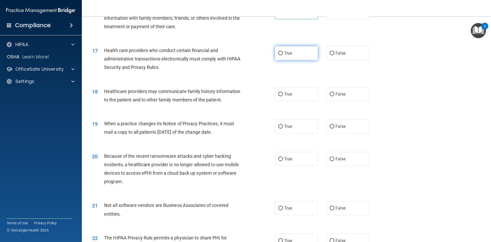
click at [292, 54] on label "True" at bounding box center [296, 53] width 43 height 14
click at [283, 54] on input "True" at bounding box center [280, 53] width 5 height 4
radio input "true"
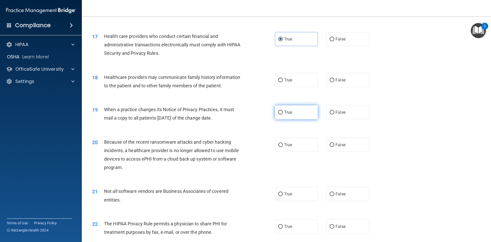
scroll to position [639, 0]
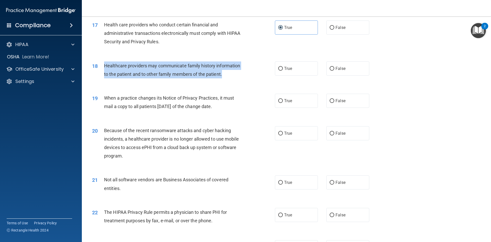
drag, startPoint x: 104, startPoint y: 65, endPoint x: 241, endPoint y: 80, distance: 137.6
click at [241, 80] on div "18 Healthcare providers may communicate family history information to the patie…" at bounding box center [183, 70] width 198 height 19
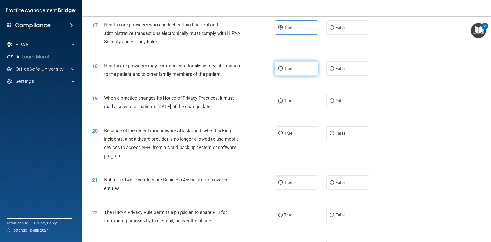
click at [288, 71] on label "True" at bounding box center [296, 68] width 43 height 14
click at [283, 71] on input "True" at bounding box center [280, 69] width 5 height 4
radio input "true"
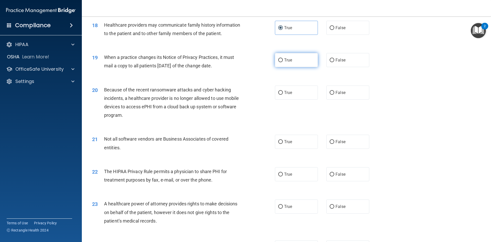
scroll to position [690, 0]
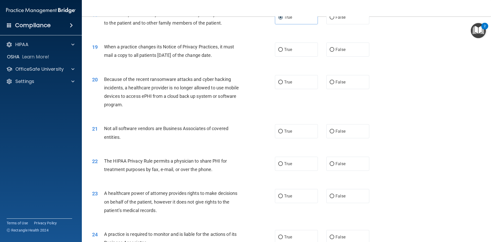
drag, startPoint x: 105, startPoint y: 46, endPoint x: 244, endPoint y: 52, distance: 140.0
click at [244, 52] on div "When a practice changes its Notice of Privacy Practices, it must mail a copy to…" at bounding box center [175, 50] width 143 height 17
click at [335, 48] on span "False" at bounding box center [340, 49] width 10 height 5
click at [334, 48] on input "False" at bounding box center [332, 50] width 5 height 4
radio input "true"
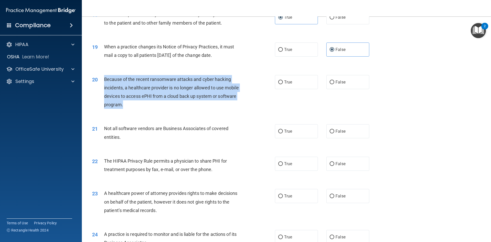
drag, startPoint x: 104, startPoint y: 77, endPoint x: 204, endPoint y: 105, distance: 104.4
click at [204, 105] on div "20 Because of the recent ransomware attacks and cyber hacking incidents, a heal…" at bounding box center [183, 93] width 198 height 37
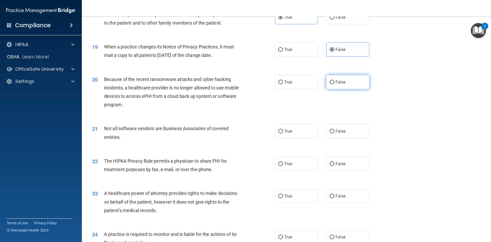
click at [347, 82] on label "False" at bounding box center [347, 82] width 43 height 14
click at [334, 82] on input "False" at bounding box center [332, 82] width 5 height 4
radio input "true"
click at [331, 132] on input "False" at bounding box center [332, 131] width 5 height 4
radio input "true"
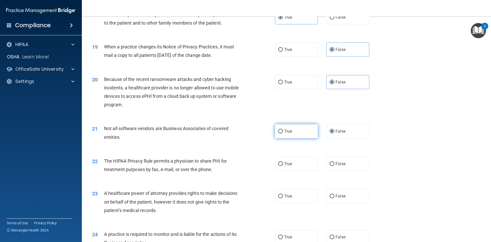
click at [306, 130] on label "True" at bounding box center [296, 131] width 43 height 14
click at [283, 130] on input "True" at bounding box center [280, 131] width 5 height 4
radio input "true"
radio input "false"
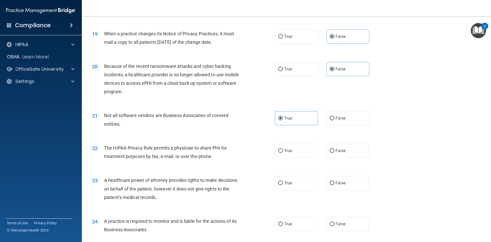
scroll to position [716, 0]
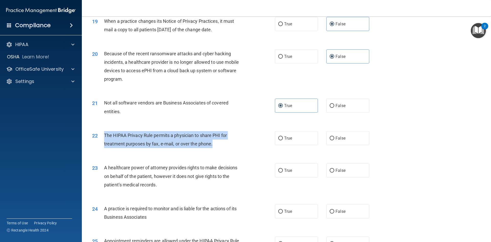
drag, startPoint x: 105, startPoint y: 135, endPoint x: 228, endPoint y: 145, distance: 123.9
click at [228, 145] on div "The HIPAA Privacy Rule permits a physician to share PHI for treatment purposes …" at bounding box center [175, 139] width 143 height 17
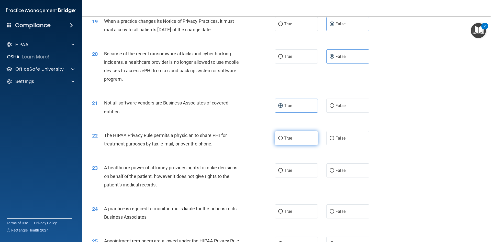
click at [302, 134] on label "True" at bounding box center [296, 138] width 43 height 14
click at [283, 136] on input "True" at bounding box center [280, 138] width 5 height 4
radio input "true"
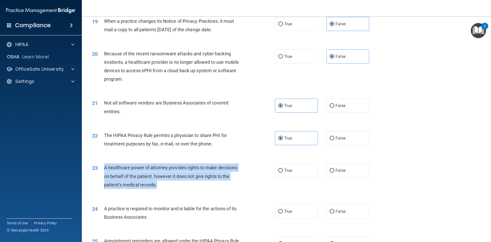
drag, startPoint x: 105, startPoint y: 165, endPoint x: 183, endPoint y: 186, distance: 81.6
click at [183, 185] on div "A healthcare power of attorney provides rights to make decisions on behalf of t…" at bounding box center [175, 176] width 143 height 26
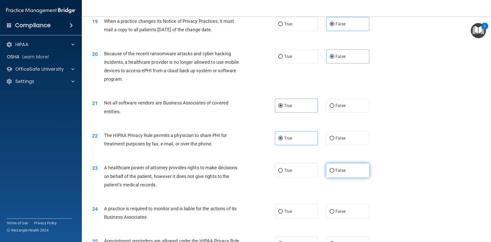
click at [346, 166] on label "False" at bounding box center [347, 170] width 43 height 14
click at [334, 169] on input "False" at bounding box center [332, 171] width 5 height 4
radio input "true"
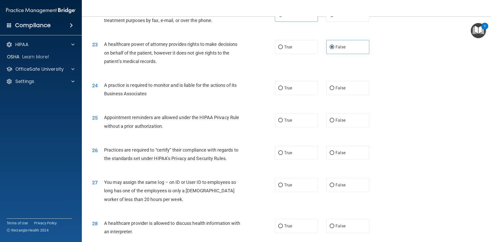
scroll to position [844, 0]
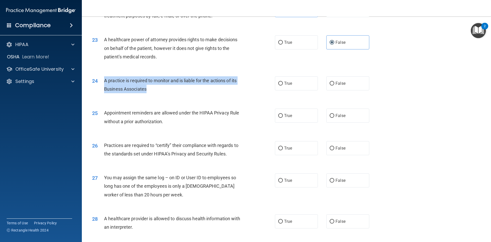
drag, startPoint x: 104, startPoint y: 80, endPoint x: 189, endPoint y: 95, distance: 86.7
click at [189, 95] on div "24 A practice is required to monitor and is liable for the actions of its Busin…" at bounding box center [183, 85] width 198 height 19
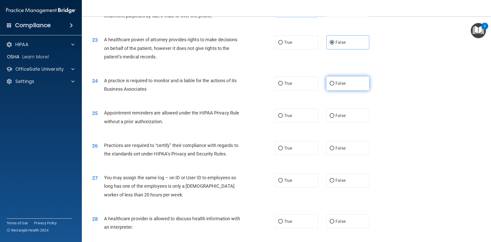
click at [341, 85] on span "False" at bounding box center [340, 83] width 10 height 5
click at [334, 85] on input "False" at bounding box center [332, 84] width 5 height 4
radio input "true"
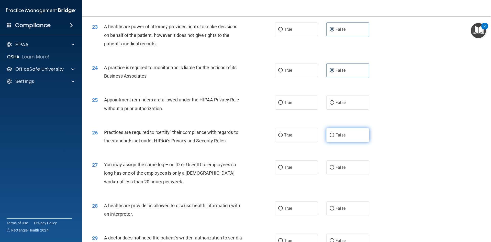
scroll to position [869, 0]
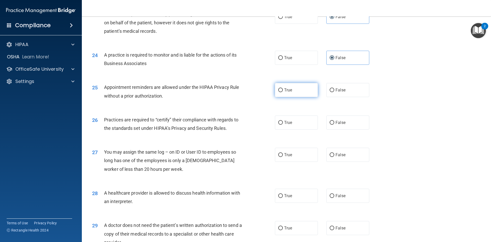
click at [280, 90] on input "True" at bounding box center [280, 90] width 5 height 4
radio input "true"
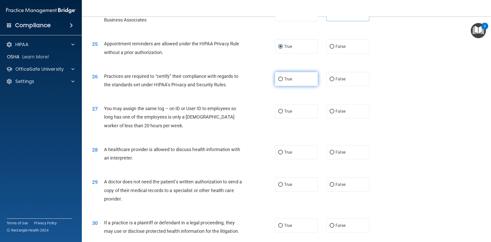
scroll to position [920, 0]
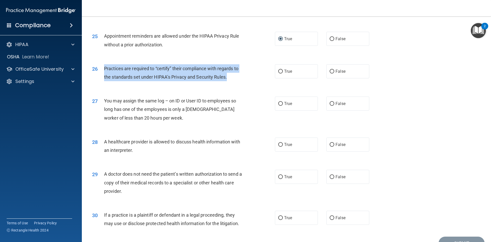
drag, startPoint x: 104, startPoint y: 68, endPoint x: 253, endPoint y: 79, distance: 149.5
click at [253, 79] on div "26 Practices are required to “certify” their compliance with regards to the sta…" at bounding box center [183, 73] width 198 height 19
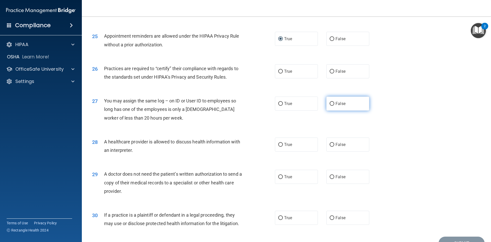
click at [335, 103] on span "False" at bounding box center [340, 103] width 10 height 5
click at [334, 103] on input "False" at bounding box center [332, 104] width 5 height 4
radio input "true"
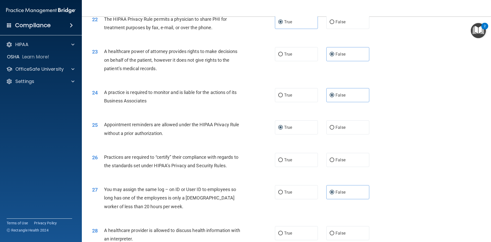
scroll to position [844, 0]
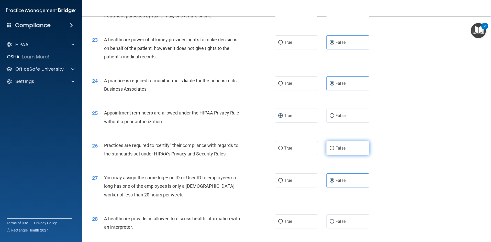
click at [340, 146] on span "False" at bounding box center [340, 147] width 10 height 5
click at [334, 146] on input "False" at bounding box center [332, 148] width 5 height 4
radio input "true"
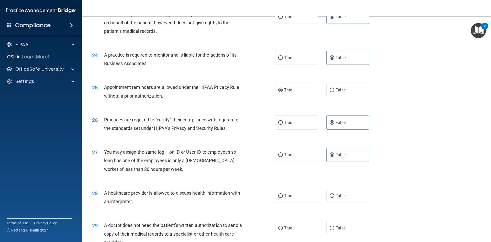
scroll to position [895, 0]
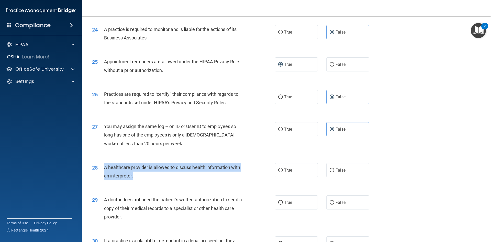
drag, startPoint x: 105, startPoint y: 167, endPoint x: 154, endPoint y: 180, distance: 51.2
click at [154, 180] on div "28 A healthcare provider is allowed to discuss health information with an inter…" at bounding box center [183, 172] width 198 height 19
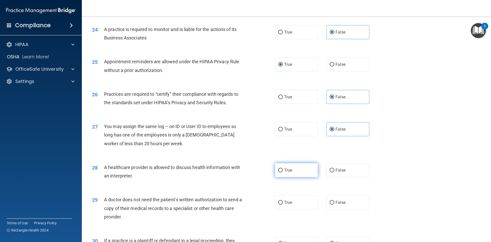
click at [281, 164] on label "True" at bounding box center [296, 170] width 43 height 14
click at [281, 168] on input "True" at bounding box center [280, 170] width 5 height 4
radio input "true"
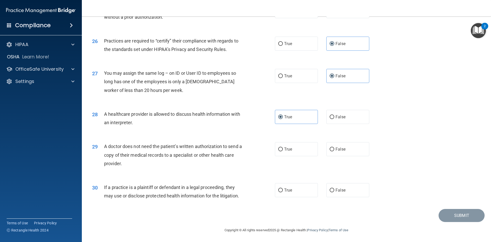
scroll to position [949, 0]
drag, startPoint x: 105, startPoint y: 145, endPoint x: 185, endPoint y: 168, distance: 83.7
click at [185, 168] on div "29 A doctor does not need the patient’s written authorization to send a copy of…" at bounding box center [183, 155] width 198 height 28
click at [305, 144] on label "True" at bounding box center [296, 148] width 43 height 14
click at [283, 147] on input "True" at bounding box center [280, 149] width 5 height 4
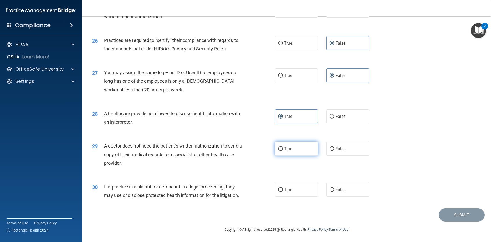
radio input "true"
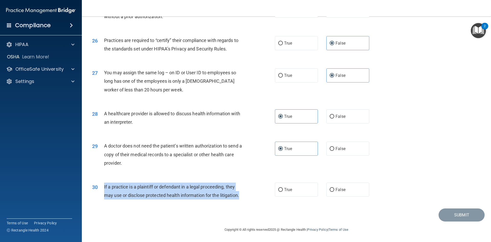
drag, startPoint x: 104, startPoint y: 185, endPoint x: 271, endPoint y: 193, distance: 166.6
click at [271, 193] on div "30 If a practice is a plaintiff or defendant in a legal proceeding, they may us…" at bounding box center [183, 191] width 198 height 19
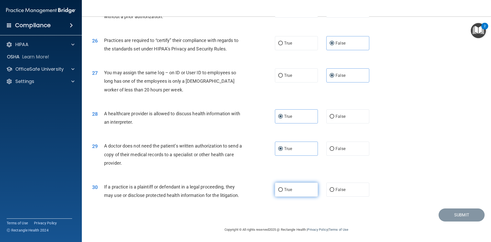
click at [294, 189] on label "True" at bounding box center [296, 189] width 43 height 14
click at [283, 189] on input "True" at bounding box center [280, 190] width 5 height 4
radio input "true"
click at [450, 211] on button "Submit" at bounding box center [462, 214] width 46 height 13
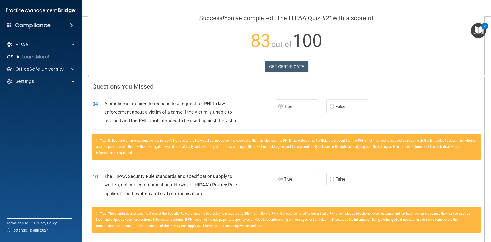
scroll to position [77, 0]
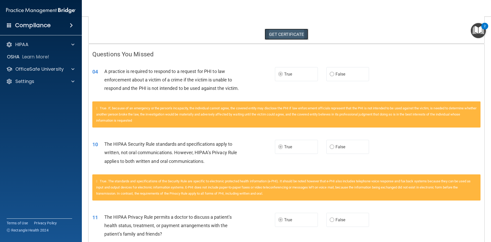
click at [301, 30] on link "GET CERTIFICATE" at bounding box center [287, 34] width 44 height 11
click at [47, 66] on p "OfficeSafe University" at bounding box center [39, 69] width 48 height 6
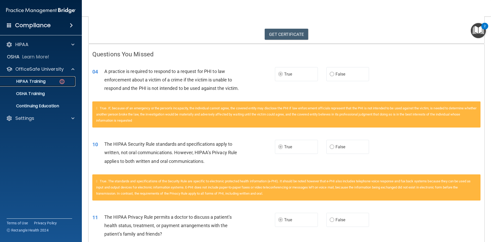
click at [38, 82] on p "HIPAA Training" at bounding box center [24, 81] width 42 height 5
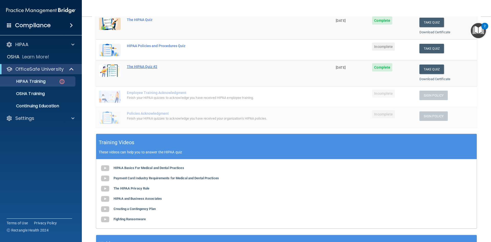
click at [131, 65] on div "The HIPAA Quiz #2" at bounding box center [217, 66] width 180 height 4
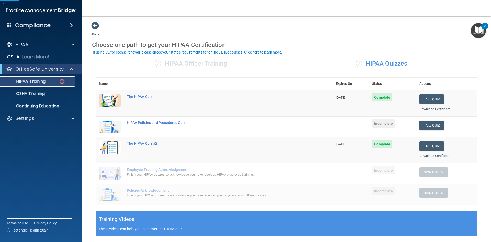
click at [59, 78] on img at bounding box center [62, 81] width 6 height 6
click at [156, 122] on div "HIPAA Policies and Procedures Quiz" at bounding box center [217, 122] width 180 height 4
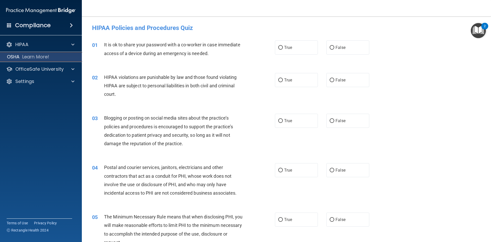
click at [46, 58] on p "Learn More!" at bounding box center [35, 57] width 27 height 6
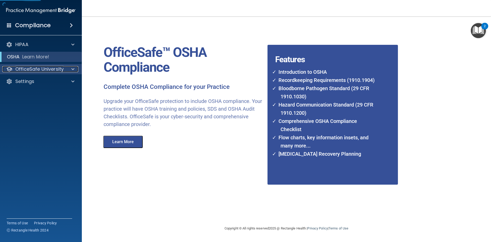
click at [48, 68] on p "OfficeSafe University" at bounding box center [39, 69] width 48 height 6
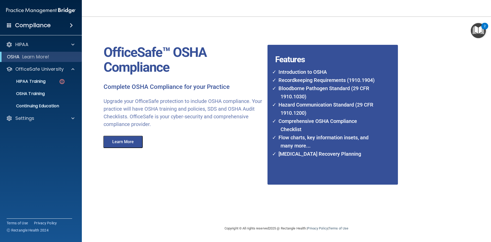
click at [48, 76] on ul "HIPAA Training OSHA Training Continuing Education" at bounding box center [41, 92] width 93 height 37
click at [47, 78] on link "HIPAA Training" at bounding box center [35, 81] width 81 height 10
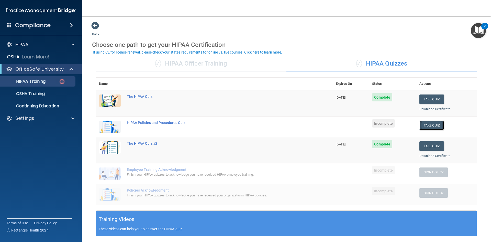
click at [426, 126] on button "Take Quiz" at bounding box center [431, 124] width 25 height 9
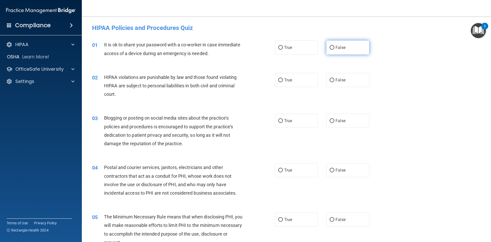
click at [348, 48] on label "False" at bounding box center [347, 47] width 43 height 14
click at [334, 48] on input "False" at bounding box center [332, 48] width 5 height 4
radio input "true"
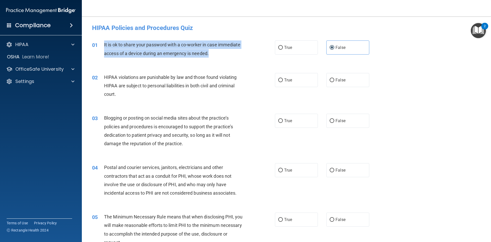
drag, startPoint x: 104, startPoint y: 43, endPoint x: 223, endPoint y: 59, distance: 120.4
click at [223, 59] on div "01 It is ok to share your password with a co-worker in case immediate access of…" at bounding box center [183, 49] width 198 height 19
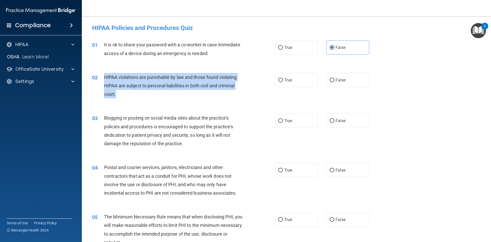
drag, startPoint x: 104, startPoint y: 76, endPoint x: 169, endPoint y: 97, distance: 68.2
click at [169, 97] on div "HIPAA violations are punishable by law and those found violating HIPAA are subj…" at bounding box center [175, 86] width 143 height 26
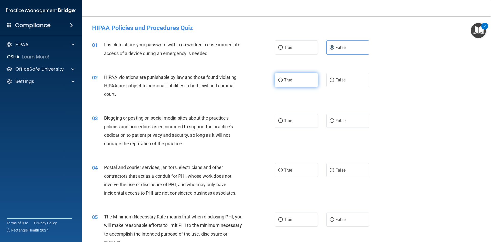
click at [295, 82] on label "True" at bounding box center [296, 80] width 43 height 14
click at [283, 82] on input "True" at bounding box center [280, 80] width 5 height 4
radio input "true"
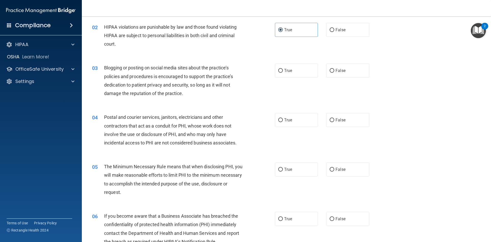
scroll to position [51, 0]
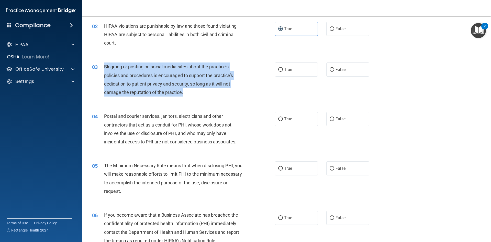
drag, startPoint x: 104, startPoint y: 65, endPoint x: 216, endPoint y: 92, distance: 115.7
click at [216, 92] on div "Blogging or posting on social media sites about the practice’s policies and pro…" at bounding box center [175, 79] width 143 height 34
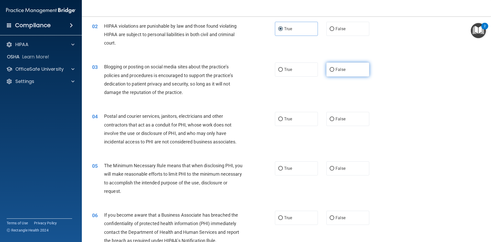
click at [335, 70] on span "False" at bounding box center [340, 69] width 10 height 5
click at [334, 70] on input "False" at bounding box center [332, 70] width 5 height 4
radio input "true"
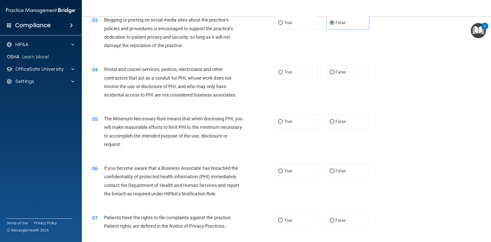
scroll to position [102, 0]
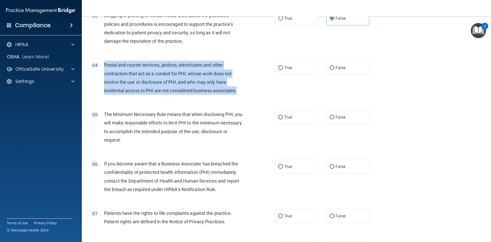
drag, startPoint x: 104, startPoint y: 64, endPoint x: 241, endPoint y: 92, distance: 139.3
click at [241, 92] on div "Postal and courier services, janitors, electricians and other contractors that …" at bounding box center [175, 78] width 143 height 34
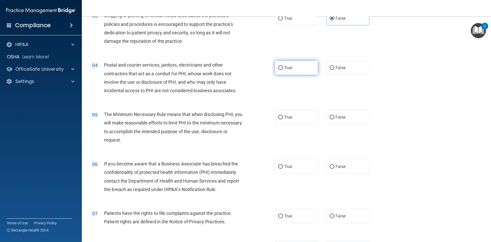
click at [312, 68] on label "True" at bounding box center [296, 68] width 43 height 14
click at [283, 68] on input "True" at bounding box center [280, 68] width 5 height 4
radio input "true"
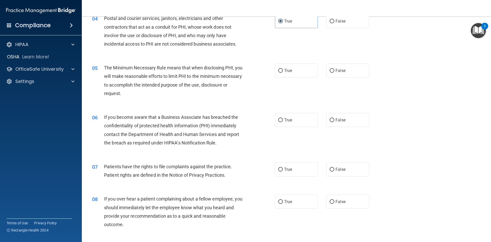
scroll to position [153, 0]
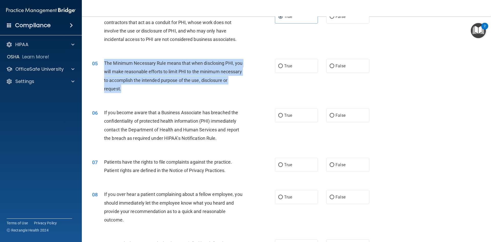
drag, startPoint x: 104, startPoint y: 62, endPoint x: 187, endPoint y: 90, distance: 87.9
click at [187, 90] on div "The Minimum Necessary Rule means that when disclosing PHI, you will make reason…" at bounding box center [175, 76] width 143 height 34
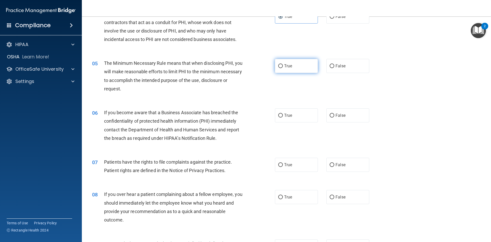
click at [286, 66] on span "True" at bounding box center [288, 65] width 8 height 5
click at [283, 66] on input "True" at bounding box center [280, 66] width 5 height 4
radio input "true"
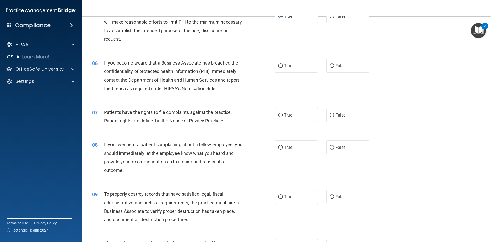
scroll to position [205, 0]
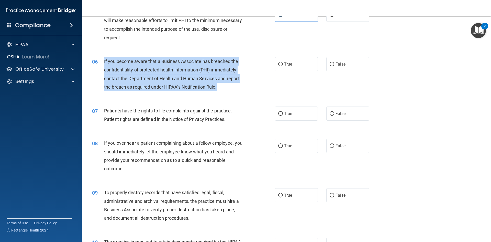
drag, startPoint x: 104, startPoint y: 60, endPoint x: 229, endPoint y: 91, distance: 127.9
click at [229, 91] on div "If you become aware that a Business Associate has breached the confidentiality …" at bounding box center [175, 74] width 143 height 34
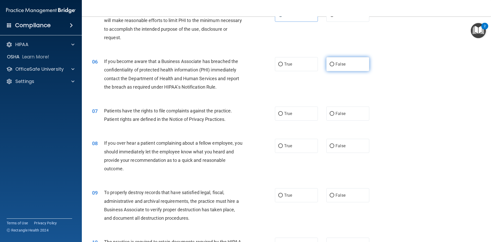
click at [335, 68] on label "False" at bounding box center [347, 64] width 43 height 14
click at [334, 66] on input "False" at bounding box center [332, 64] width 5 height 4
radio input "true"
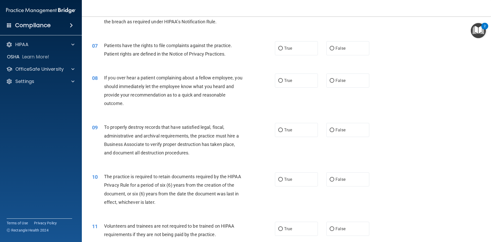
scroll to position [281, 0]
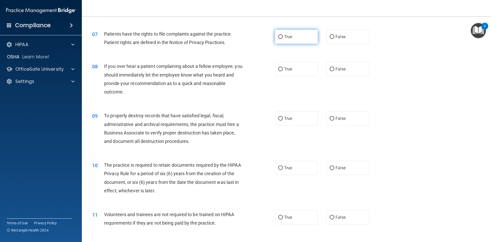
click at [315, 37] on label "True" at bounding box center [296, 37] width 43 height 14
click at [283, 37] on input "True" at bounding box center [280, 37] width 5 height 4
radio input "true"
click at [332, 70] on label "False" at bounding box center [347, 69] width 43 height 14
click at [332, 70] on input "False" at bounding box center [332, 69] width 5 height 4
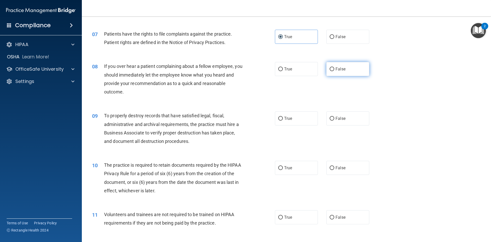
radio input "true"
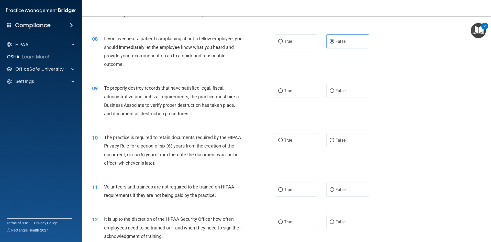
scroll to position [332, 0]
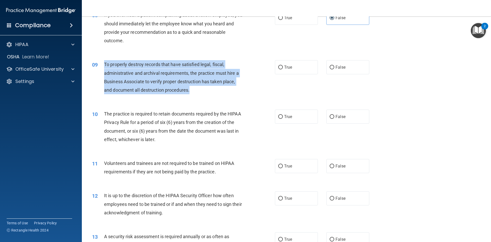
drag, startPoint x: 104, startPoint y: 63, endPoint x: 245, endPoint y: 89, distance: 142.9
click at [245, 89] on div "To properly destroy records that have satisfied legal, fiscal, administrative a…" at bounding box center [175, 77] width 143 height 34
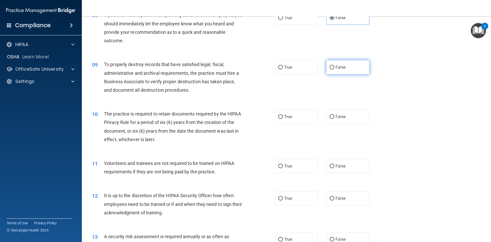
click at [338, 68] on span "False" at bounding box center [340, 67] width 10 height 5
click at [334, 68] on input "False" at bounding box center [332, 67] width 5 height 4
radio input "true"
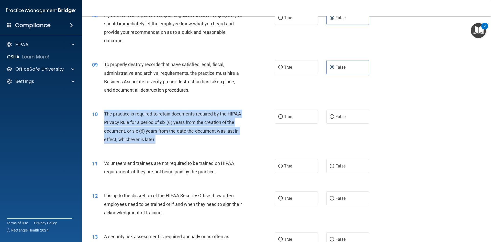
drag, startPoint x: 105, startPoint y: 112, endPoint x: 209, endPoint y: 141, distance: 108.2
click at [208, 141] on div "The practice is required to retain documents required by the HIPAA Privacy Rule…" at bounding box center [175, 126] width 143 height 34
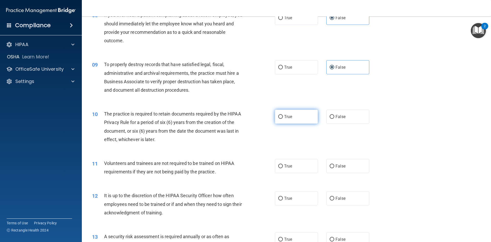
click at [305, 114] on label "True" at bounding box center [296, 116] width 43 height 14
click at [283, 115] on input "True" at bounding box center [280, 117] width 5 height 4
radio input "true"
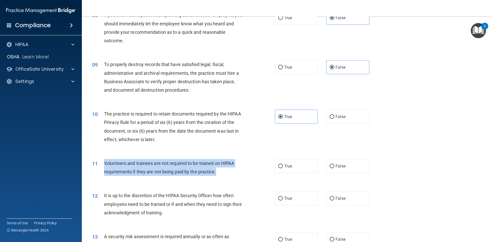
drag, startPoint x: 104, startPoint y: 162, endPoint x: 232, endPoint y: 172, distance: 129.0
click at [234, 174] on div "11 Volunteers and trainees are not required to be trained on HIPAA requirements…" at bounding box center [183, 168] width 198 height 19
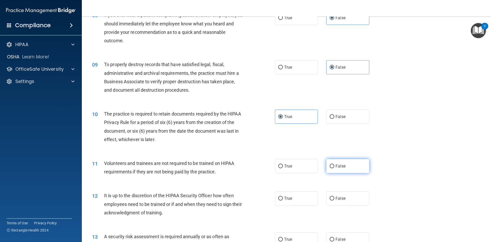
click at [348, 161] on label "False" at bounding box center [347, 166] width 43 height 14
click at [334, 164] on input "False" at bounding box center [332, 166] width 5 height 4
radio input "true"
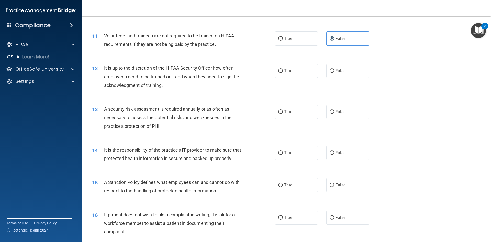
scroll to position [460, 0]
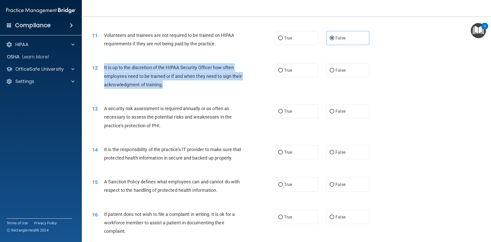
drag, startPoint x: 104, startPoint y: 66, endPoint x: 196, endPoint y: 91, distance: 94.7
click at [196, 91] on div "12 It is up to the discretion of the HIPAA Security Officer how often employees…" at bounding box center [183, 77] width 198 height 28
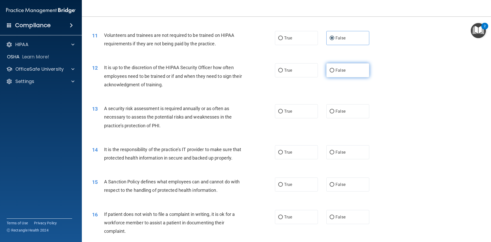
click at [341, 71] on span "False" at bounding box center [340, 70] width 10 height 5
click at [334, 71] on input "False" at bounding box center [332, 71] width 5 height 4
radio input "true"
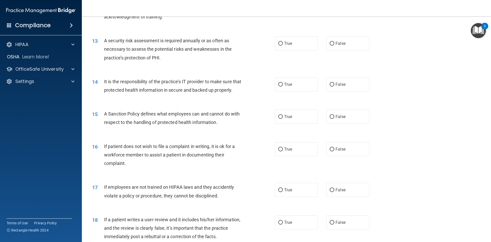
scroll to position [537, 0]
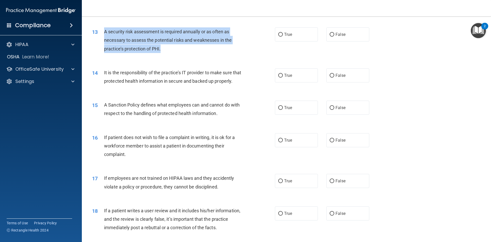
drag, startPoint x: 104, startPoint y: 30, endPoint x: 184, endPoint y: 52, distance: 82.5
click at [184, 52] on div "A security risk assessment is required annually or as often as necessary to ass…" at bounding box center [175, 40] width 143 height 26
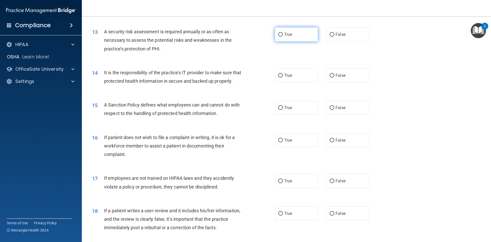
click at [294, 32] on label "True" at bounding box center [296, 34] width 43 height 14
click at [283, 33] on input "True" at bounding box center [280, 35] width 5 height 4
radio input "true"
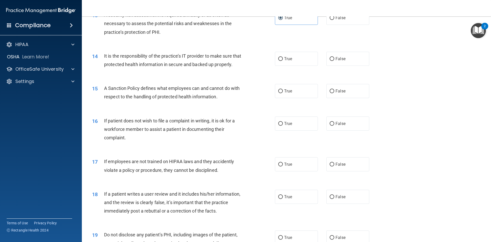
scroll to position [563, 0]
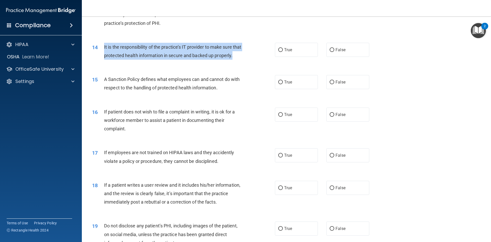
drag, startPoint x: 104, startPoint y: 47, endPoint x: 187, endPoint y: 63, distance: 84.7
click at [187, 60] on div "It is the responsibility of the practice’s IT provider to make sure that protec…" at bounding box center [175, 51] width 143 height 17
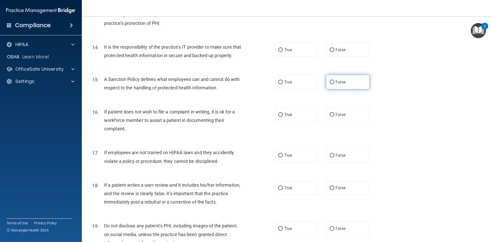
click at [345, 89] on label "False" at bounding box center [347, 82] width 43 height 14
click at [334, 84] on input "False" at bounding box center [332, 82] width 5 height 4
radio input "true"
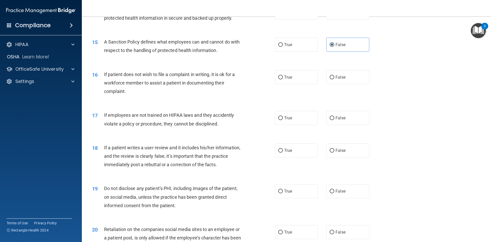
scroll to position [588, 0]
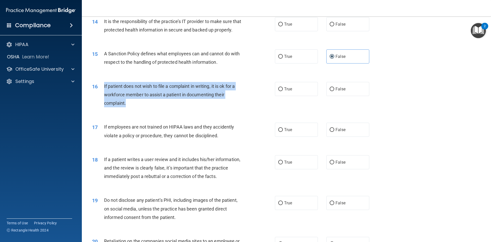
drag, startPoint x: 104, startPoint y: 93, endPoint x: 177, endPoint y: 116, distance: 77.2
click at [177, 110] on div "16 If patient does not wish to file a complaint in writing, it is ok for a work…" at bounding box center [183, 96] width 198 height 28
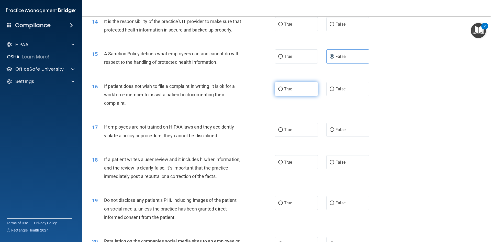
click at [299, 96] on label "True" at bounding box center [296, 89] width 43 height 14
click at [283, 91] on input "True" at bounding box center [280, 89] width 5 height 4
radio input "true"
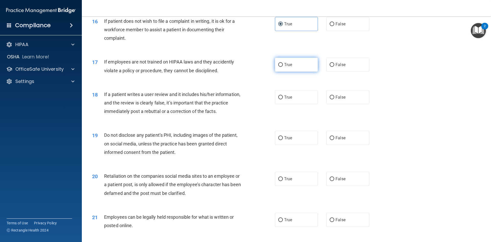
scroll to position [665, 0]
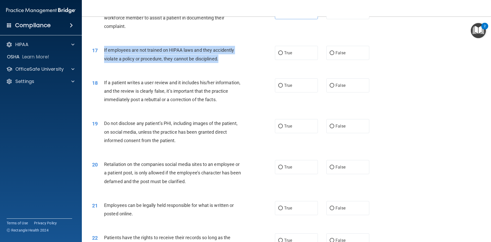
drag, startPoint x: 104, startPoint y: 58, endPoint x: 229, endPoint y: 71, distance: 125.5
click at [229, 63] on div "If employees are not trained on HIPAA laws and they accidently violate a policy…" at bounding box center [175, 54] width 143 height 17
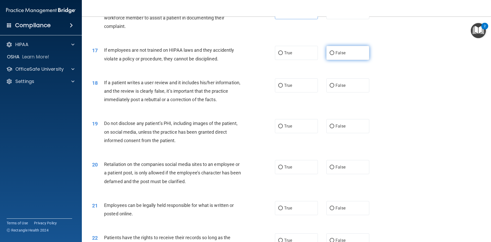
click at [332, 60] on label "False" at bounding box center [347, 53] width 43 height 14
click at [332, 55] on input "False" at bounding box center [332, 53] width 5 height 4
radio input "true"
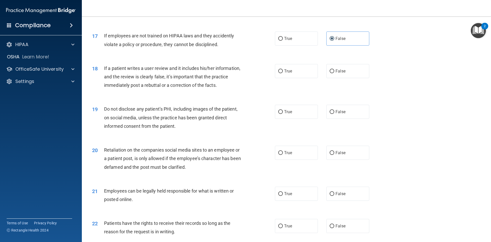
scroll to position [716, 0]
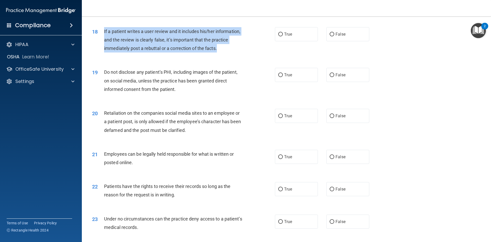
drag, startPoint x: 104, startPoint y: 38, endPoint x: 227, endPoint y: 58, distance: 124.0
click at [227, 53] on div "If a patient writes a user review and it includes his/her information, and the …" at bounding box center [175, 40] width 143 height 26
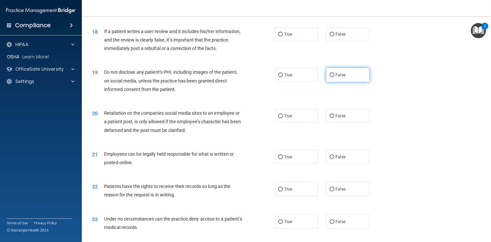
click at [340, 77] on span "False" at bounding box center [340, 74] width 10 height 5
click at [334, 77] on input "False" at bounding box center [332, 75] width 5 height 4
radio input "true"
click at [328, 55] on div "18 If a patient writes a user review and it includes his/her information, and t…" at bounding box center [286, 41] width 396 height 41
click at [339, 37] on span "False" at bounding box center [340, 34] width 10 height 5
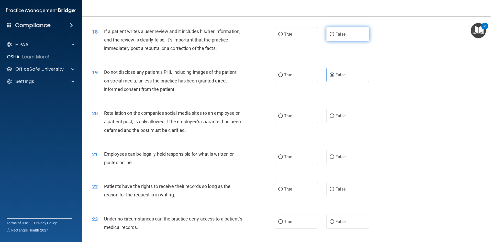
click at [334, 36] on input "False" at bounding box center [332, 34] width 5 height 4
radio input "true"
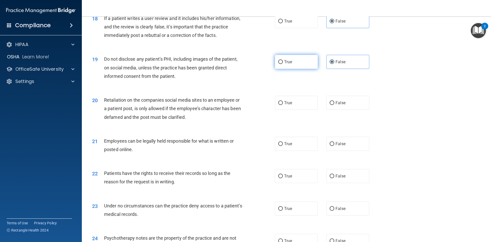
scroll to position [742, 0]
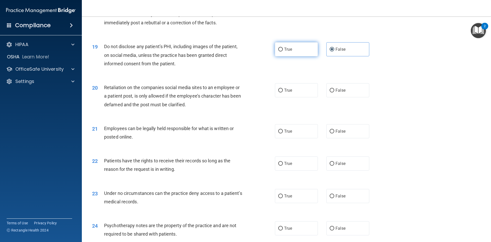
click at [299, 56] on label "True" at bounding box center [296, 49] width 43 height 14
click at [283, 51] on input "True" at bounding box center [280, 50] width 5 height 4
radio input "true"
radio input "false"
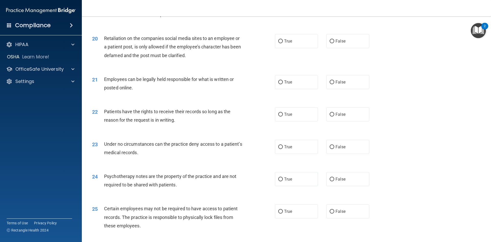
scroll to position [793, 0]
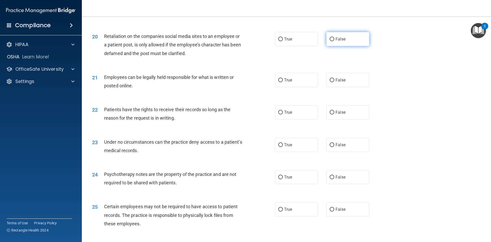
click at [358, 46] on label "False" at bounding box center [347, 39] width 43 height 14
click at [334, 41] on input "False" at bounding box center [332, 39] width 5 height 4
radio input "true"
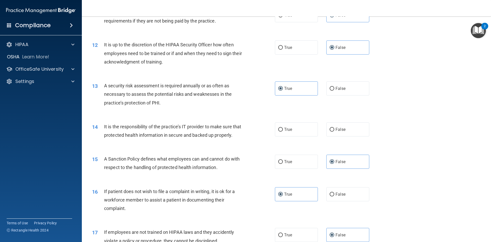
scroll to position [486, 0]
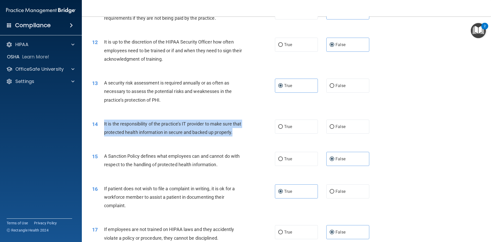
drag, startPoint x: 104, startPoint y: 123, endPoint x: 225, endPoint y: 138, distance: 121.6
click at [225, 136] on div "It is the responsibility of the practice’s IT provider to make sure that protec…" at bounding box center [175, 127] width 143 height 17
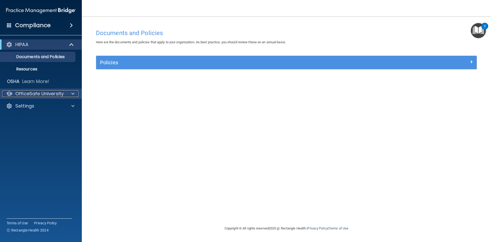
click at [42, 92] on p "OfficeSafe University" at bounding box center [39, 94] width 48 height 6
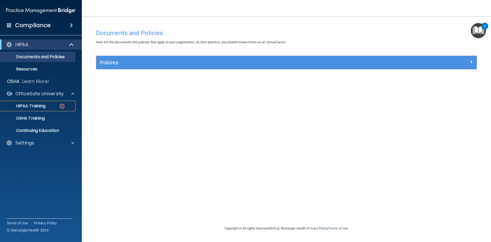
click at [46, 109] on link "HIPAA Training" at bounding box center [35, 106] width 81 height 10
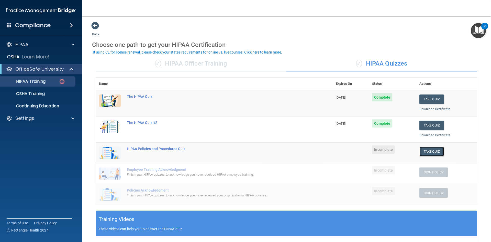
click at [424, 154] on button "Take Quiz" at bounding box center [431, 151] width 25 height 9
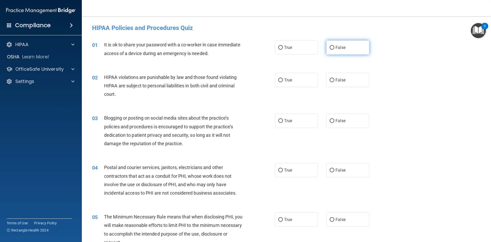
click at [350, 53] on label "False" at bounding box center [347, 47] width 43 height 14
click at [334, 50] on input "False" at bounding box center [332, 48] width 5 height 4
radio input "true"
click at [283, 77] on label "True" at bounding box center [296, 80] width 43 height 14
click at [283, 78] on input "True" at bounding box center [280, 80] width 5 height 4
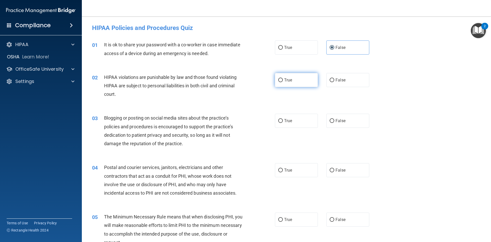
radio input "true"
click at [335, 118] on label "False" at bounding box center [347, 121] width 43 height 14
click at [334, 119] on input "False" at bounding box center [332, 121] width 5 height 4
radio input "true"
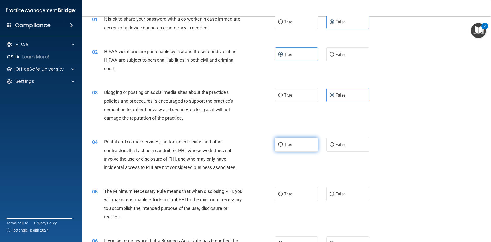
click at [298, 144] on label "True" at bounding box center [296, 144] width 43 height 14
click at [283, 144] on input "True" at bounding box center [280, 145] width 5 height 4
radio input "true"
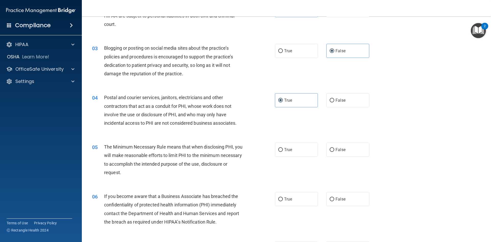
scroll to position [77, 0]
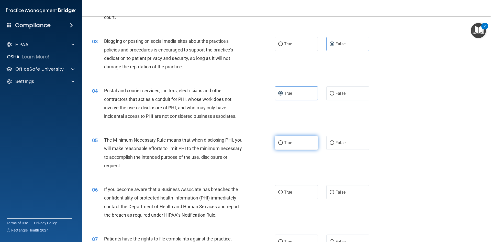
click at [296, 138] on label "True" at bounding box center [296, 143] width 43 height 14
click at [283, 141] on input "True" at bounding box center [280, 143] width 5 height 4
radio input "true"
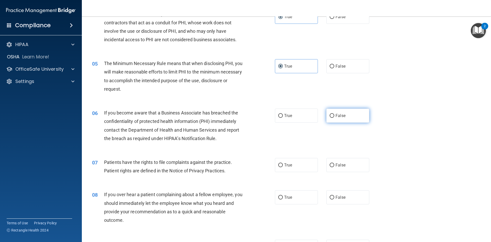
scroll to position [153, 0]
click at [330, 114] on input "False" at bounding box center [332, 116] width 5 height 4
radio input "true"
click at [298, 162] on label "True" at bounding box center [296, 165] width 43 height 14
click at [283, 163] on input "True" at bounding box center [280, 165] width 5 height 4
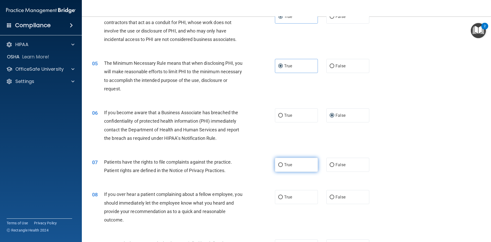
radio input "true"
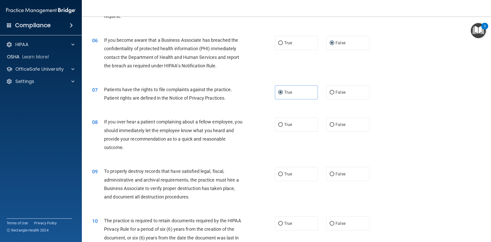
scroll to position [230, 0]
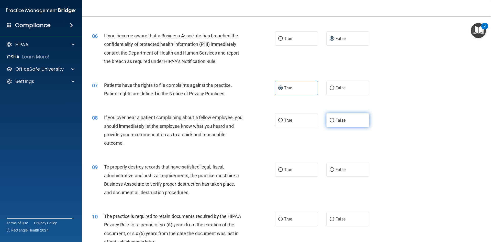
click at [338, 121] on span "False" at bounding box center [340, 120] width 10 height 5
click at [334, 121] on input "False" at bounding box center [332, 120] width 5 height 4
radio input "true"
click at [338, 166] on label "False" at bounding box center [347, 169] width 43 height 14
click at [334, 168] on input "False" at bounding box center [332, 170] width 5 height 4
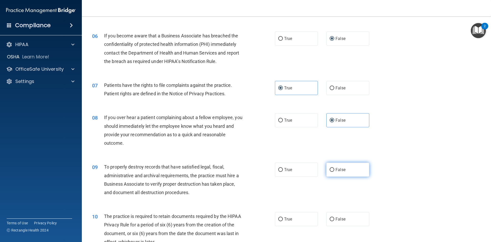
radio input "true"
click at [295, 216] on label "True" at bounding box center [296, 219] width 43 height 14
click at [283, 217] on input "True" at bounding box center [280, 219] width 5 height 4
radio input "true"
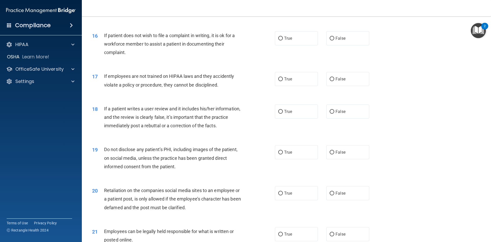
scroll to position [639, 0]
click at [302, 159] on label "True" at bounding box center [296, 151] width 43 height 14
click at [283, 154] on input "True" at bounding box center [280, 152] width 5 height 4
radio input "true"
click at [335, 197] on label "False" at bounding box center [347, 192] width 43 height 14
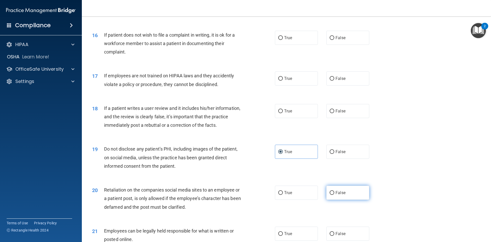
click at [334, 195] on input "False" at bounding box center [332, 193] width 5 height 4
radio input "true"
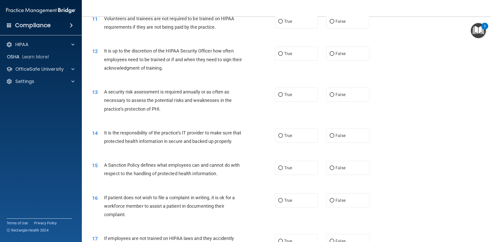
scroll to position [486, 0]
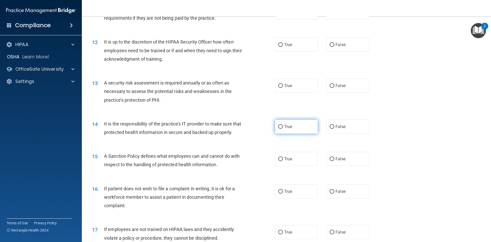
click at [315, 129] on label "True" at bounding box center [296, 126] width 43 height 14
click at [283, 129] on input "True" at bounding box center [280, 127] width 5 height 4
radio input "true"
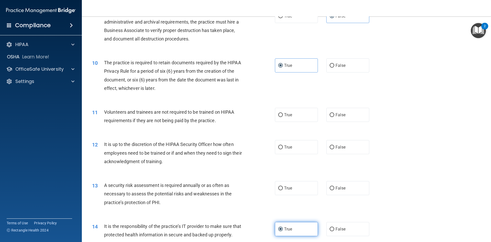
scroll to position [409, 0]
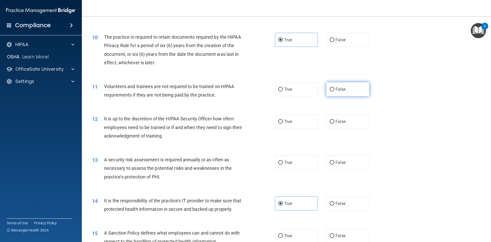
click at [341, 88] on span "False" at bounding box center [340, 89] width 10 height 5
click at [334, 88] on input "False" at bounding box center [332, 89] width 5 height 4
radio input "true"
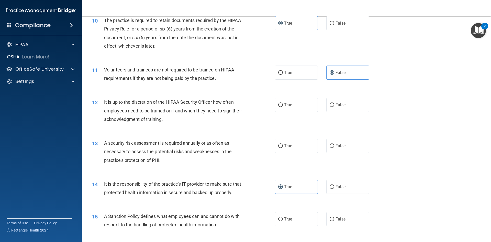
scroll to position [435, 0]
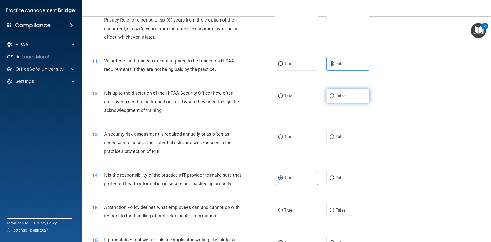
click at [334, 99] on label "False" at bounding box center [347, 96] width 43 height 14
click at [334, 98] on input "False" at bounding box center [332, 96] width 5 height 4
radio input "true"
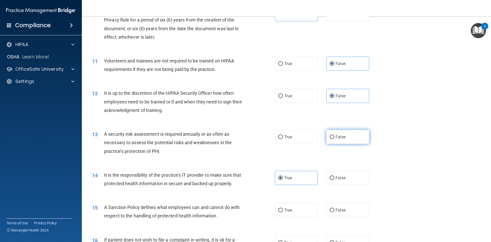
scroll to position [460, 0]
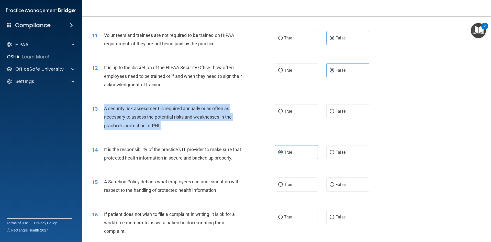
drag, startPoint x: 103, startPoint y: 107, endPoint x: 199, endPoint y: 127, distance: 98.4
click at [199, 127] on div "13 A security risk assessment is required annually or as often as necessary to …" at bounding box center [183, 118] width 198 height 28
copy div "A security risk assessment is required annually or as often as necessary to ass…"
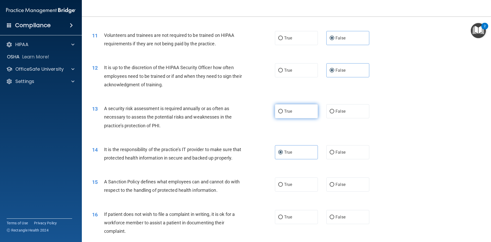
click at [309, 110] on label "True" at bounding box center [296, 111] width 43 height 14
click at [283, 110] on input "True" at bounding box center [280, 111] width 5 height 4
radio input "true"
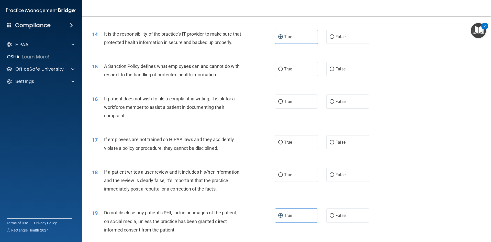
scroll to position [588, 0]
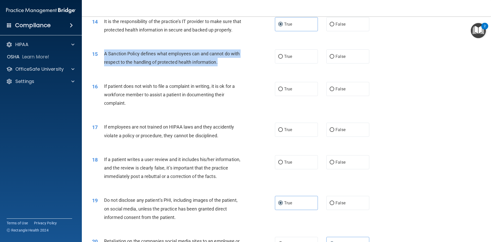
drag, startPoint x: 104, startPoint y: 62, endPoint x: 250, endPoint y: 75, distance: 146.3
click at [250, 69] on div "15 A Sanction Policy defines what employees can and cannot do with respect to t…" at bounding box center [183, 58] width 198 height 19
copy span "A Sanction Policy defines what employees can and cannot do with respect to the …"
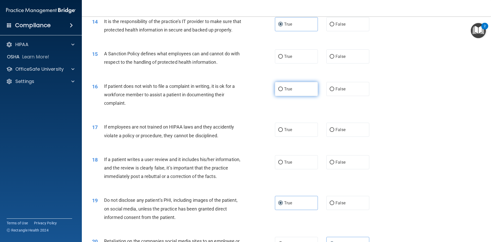
click at [294, 94] on label "True" at bounding box center [296, 89] width 43 height 14
click at [283, 91] on input "True" at bounding box center [280, 89] width 5 height 4
radio input "true"
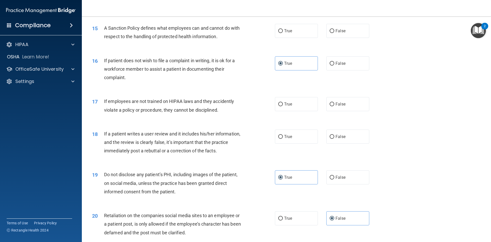
scroll to position [639, 0]
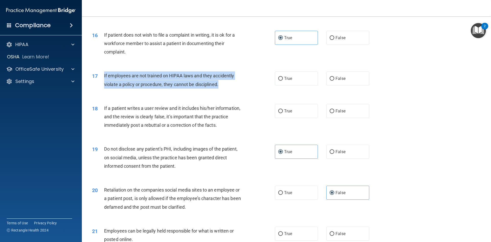
drag, startPoint x: 104, startPoint y: 83, endPoint x: 234, endPoint y: 94, distance: 130.1
click at [234, 88] on div "If employees are not trained on HIPAA laws and they accidently violate a policy…" at bounding box center [175, 79] width 143 height 17
copy span "If employees are not trained on HIPAA laws and they accidently violate a policy…"
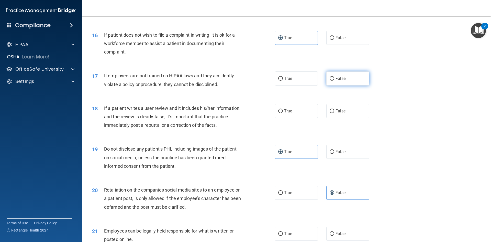
click at [361, 85] on label "False" at bounding box center [347, 78] width 43 height 14
click at [334, 81] on input "False" at bounding box center [332, 79] width 5 height 4
radio input "true"
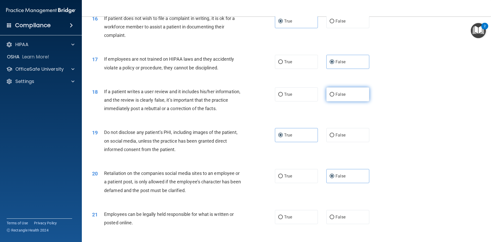
scroll to position [665, 0]
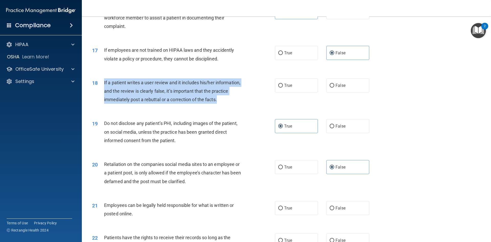
drag, startPoint x: 104, startPoint y: 89, endPoint x: 232, endPoint y: 107, distance: 129.6
click at [232, 104] on div "If a patient writes a user review and it includes his/her information, and the …" at bounding box center [175, 91] width 143 height 26
copy span "If a patient writes a user review and it includes his/her information, and the …"
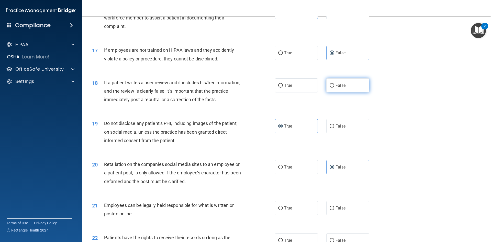
click at [350, 92] on label "False" at bounding box center [347, 85] width 43 height 14
click at [334, 87] on input "False" at bounding box center [332, 86] width 5 height 4
radio input "true"
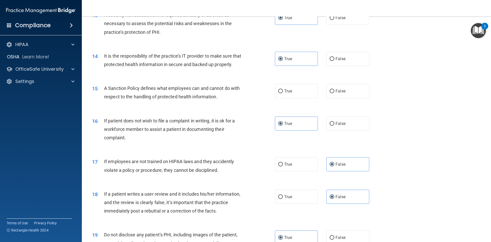
scroll to position [563, 0]
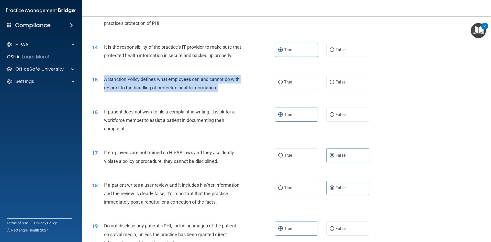
drag, startPoint x: 104, startPoint y: 86, endPoint x: 256, endPoint y: 96, distance: 151.7
click at [256, 94] on div "15 A Sanction Policy defines what employees can and cannot do with respect to t…" at bounding box center [183, 84] width 198 height 19
copy span "A Sanction Policy defines what employees can and cannot do with respect to the …"
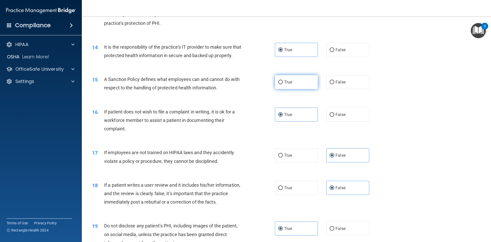
click at [285, 84] on span "True" at bounding box center [288, 82] width 8 height 5
click at [283, 84] on input "True" at bounding box center [280, 82] width 5 height 4
radio input "true"
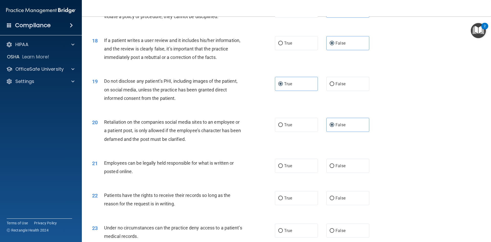
scroll to position [716, 0]
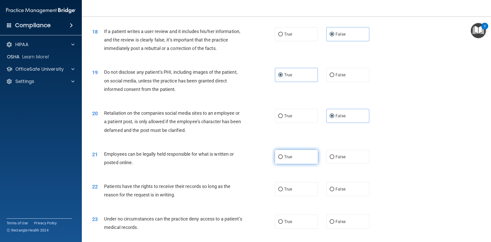
click at [309, 164] on label "True" at bounding box center [296, 157] width 43 height 14
click at [283, 159] on input "True" at bounding box center [280, 157] width 5 height 4
radio input "true"
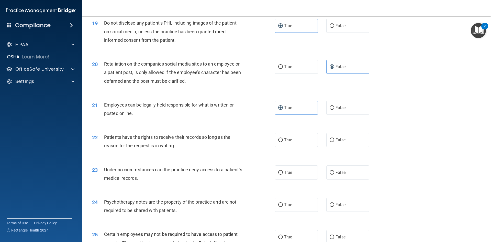
scroll to position [767, 0]
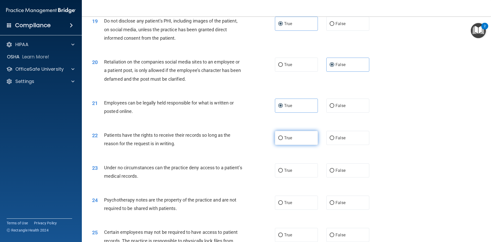
click at [294, 145] on label "True" at bounding box center [296, 138] width 43 height 14
click at [283, 140] on input "True" at bounding box center [280, 138] width 5 height 4
radio input "true"
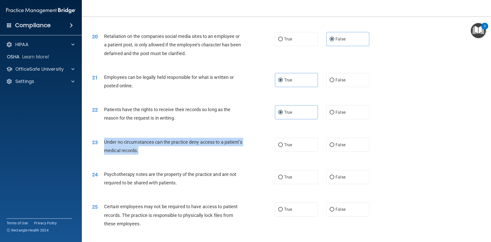
drag, startPoint x: 104, startPoint y: 150, endPoint x: 193, endPoint y: 161, distance: 89.4
click at [193, 154] on div "Under no circumstances can the practice deny access to a patient’s medical reco…" at bounding box center [175, 146] width 143 height 17
copy span "Under no circumstances can the practice deny access to a patient’s medical reco…"
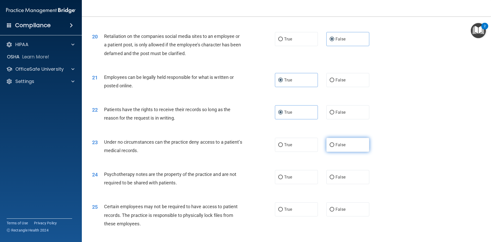
click at [333, 150] on label "False" at bounding box center [347, 145] width 43 height 14
click at [333, 147] on input "False" at bounding box center [332, 145] width 5 height 4
radio input "true"
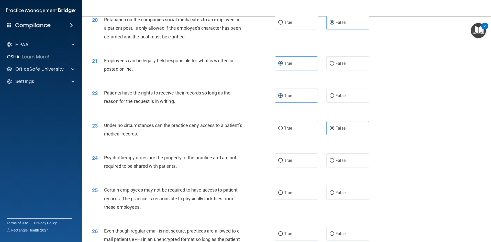
scroll to position [818, 0]
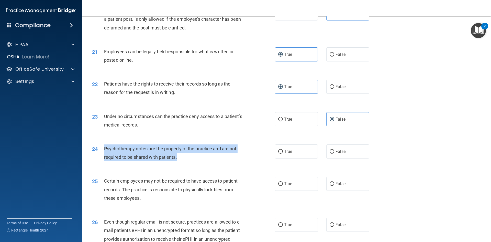
drag, startPoint x: 104, startPoint y: 156, endPoint x: 205, endPoint y: 166, distance: 100.8
click at [205, 161] on div "Psychotherapy notes are the property of the practice and are not required to be…" at bounding box center [175, 152] width 143 height 17
copy span "Psychotherapy notes are the property of the practice and are not required to be…"
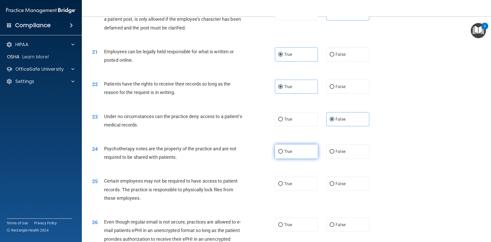
click at [305, 158] on label "True" at bounding box center [296, 151] width 43 height 14
click at [283, 153] on input "True" at bounding box center [280, 152] width 5 height 4
radio input "true"
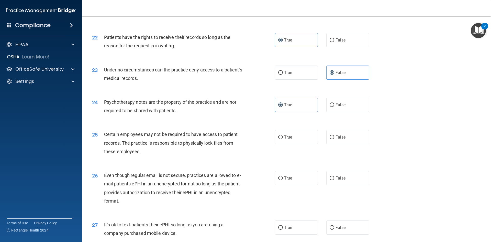
scroll to position [869, 0]
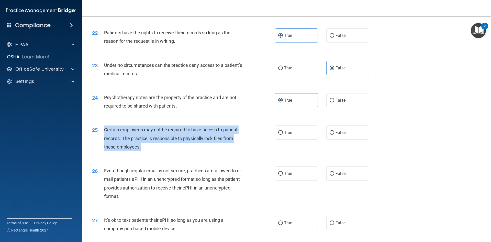
drag, startPoint x: 104, startPoint y: 137, endPoint x: 200, endPoint y: 153, distance: 97.1
click at [200, 151] on div "Certain employees may not be required to have access to patient records. The pr…" at bounding box center [175, 138] width 143 height 26
copy span "Certain employees may not be required to have access to patient records. The pr…"
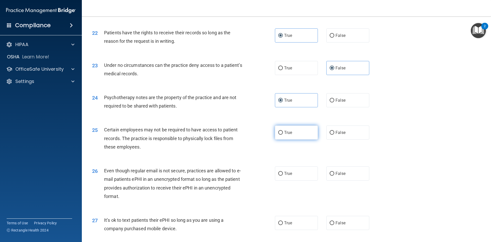
click at [293, 139] on label "True" at bounding box center [296, 132] width 43 height 14
click at [283, 134] on input "True" at bounding box center [280, 133] width 5 height 4
radio input "true"
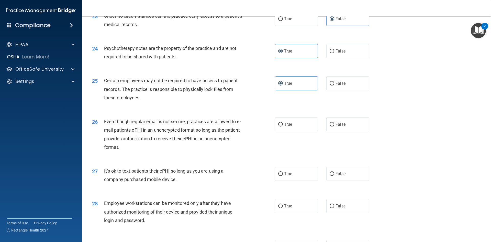
scroll to position [920, 0]
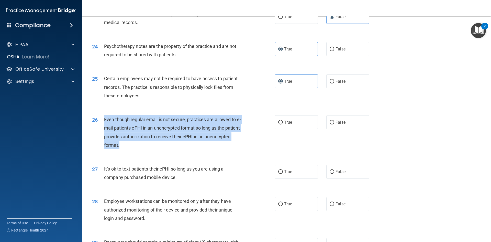
drag, startPoint x: 104, startPoint y: 127, endPoint x: 193, endPoint y: 153, distance: 92.9
click at [193, 149] on div "Even though regular email is not secure, practices are allowed to e-mail patien…" at bounding box center [175, 132] width 143 height 34
copy span "Even though regular email is not secure, practices are allowed to e-mail patien…"
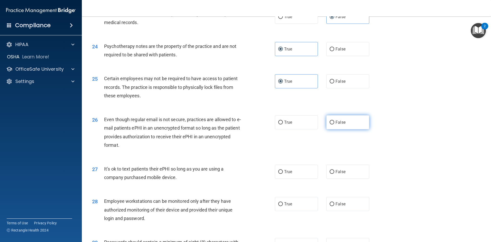
click at [337, 125] on span "False" at bounding box center [340, 122] width 10 height 5
click at [334, 124] on input "False" at bounding box center [332, 122] width 5 height 4
radio input "true"
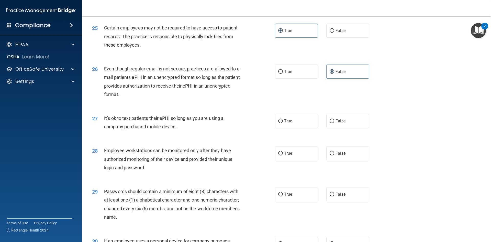
scroll to position [972, 0]
drag, startPoint x: 104, startPoint y: 124, endPoint x: 201, endPoint y: 139, distance: 98.8
click at [201, 133] on div "27 It’s ok to text patients their ePHI so long as you are using a company purch…" at bounding box center [183, 122] width 198 height 19
copy div "It’s ok to text patients their ePHI so long as you are using a company purchase…"
click at [340, 127] on label "False" at bounding box center [347, 120] width 43 height 14
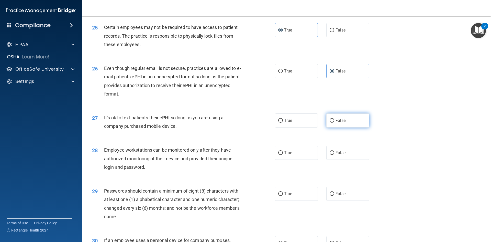
click at [334, 122] on input "False" at bounding box center [332, 121] width 5 height 4
radio input "true"
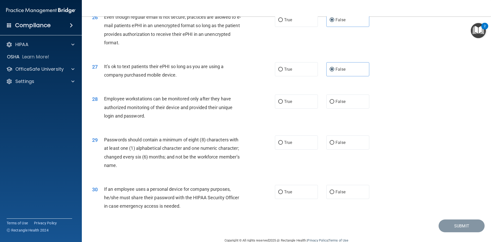
scroll to position [1042, 0]
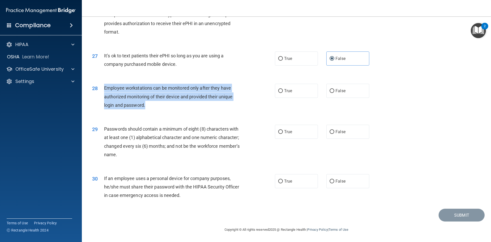
drag, startPoint x: 104, startPoint y: 87, endPoint x: 195, endPoint y: 105, distance: 92.7
click at [195, 105] on div "Employee workstations can be monitored only after they have authorized monitori…" at bounding box center [175, 97] width 143 height 26
click at [332, 89] on input "False" at bounding box center [332, 91] width 5 height 4
radio input "true"
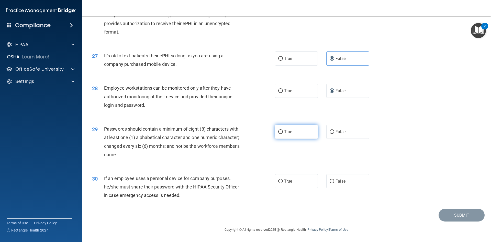
click at [296, 134] on label "True" at bounding box center [296, 132] width 43 height 14
click at [283, 134] on input "True" at bounding box center [280, 132] width 5 height 4
radio input "true"
drag, startPoint x: 104, startPoint y: 178, endPoint x: 234, endPoint y: 205, distance: 132.7
click at [234, 205] on div "30 If an employee uses a personal device for company purposes, he/she must shar…" at bounding box center [286, 187] width 396 height 41
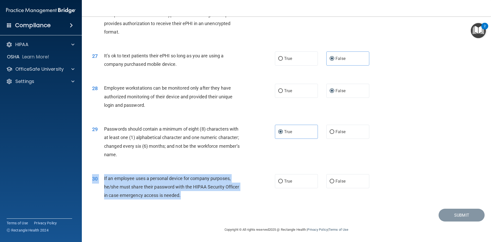
drag, startPoint x: 234, startPoint y: 204, endPoint x: 210, endPoint y: 195, distance: 25.6
click at [234, 199] on div "30 If an employee uses a personal device for company purposes, he/she must shar…" at bounding box center [286, 187] width 396 height 41
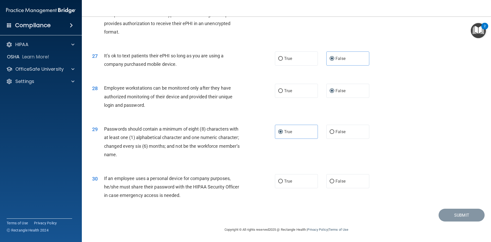
click at [216, 205] on div "30 If an employee uses a personal device for company purposes, he/she must shar…" at bounding box center [286, 187] width 396 height 41
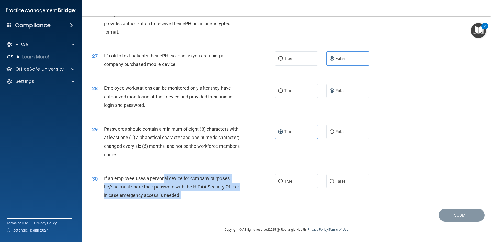
drag, startPoint x: 206, startPoint y: 199, endPoint x: 163, endPoint y: 174, distance: 49.5
click at [163, 174] on div "30 If an employee uses a personal device for company purposes, he/she must shar…" at bounding box center [183, 188] width 198 height 28
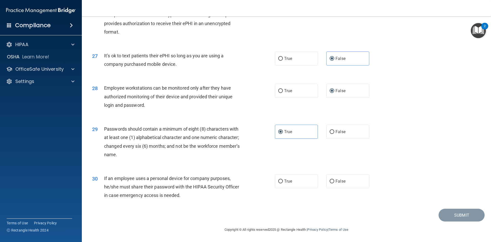
click at [104, 179] on div "30" at bounding box center [96, 178] width 16 height 9
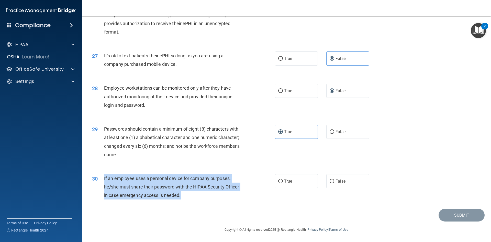
drag, startPoint x: 104, startPoint y: 177, endPoint x: 211, endPoint y: 201, distance: 109.3
click at [211, 201] on div "30 If an employee uses a personal device for company purposes, he/she must shar…" at bounding box center [183, 188] width 198 height 28
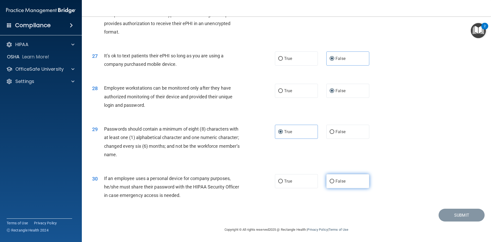
click at [340, 186] on label "False" at bounding box center [347, 181] width 43 height 14
click at [334, 183] on input "False" at bounding box center [332, 181] width 5 height 4
radio input "true"
click at [466, 215] on button "Submit" at bounding box center [462, 214] width 46 height 13
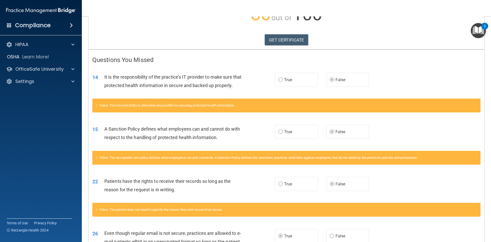
scroll to position [51, 0]
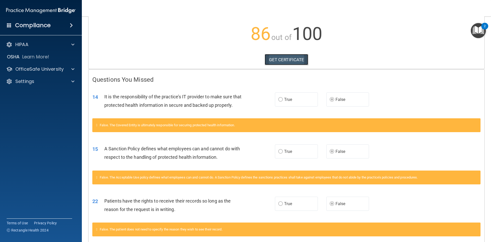
click at [282, 60] on link "GET CERTIFICATE" at bounding box center [287, 59] width 44 height 11
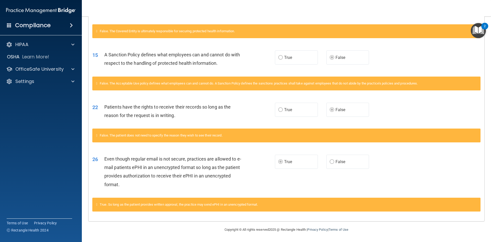
scroll to position [154, 0]
click at [46, 71] on p "OfficeSafe University" at bounding box center [39, 69] width 48 height 6
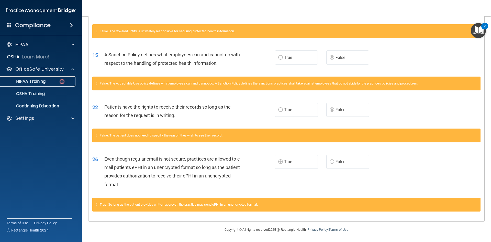
click at [47, 79] on div "HIPAA Training" at bounding box center [38, 81] width 70 height 5
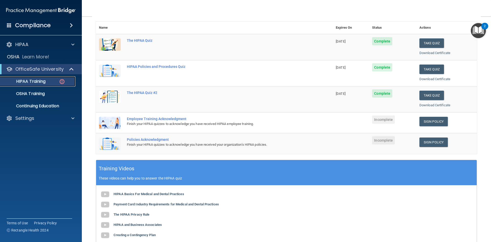
scroll to position [30, 0]
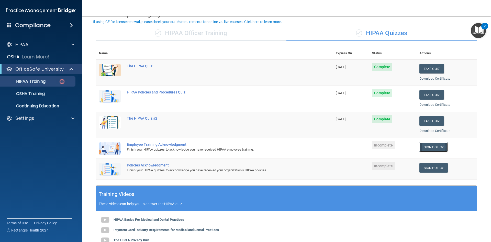
click at [430, 150] on link "Sign Policy" at bounding box center [433, 146] width 28 height 9
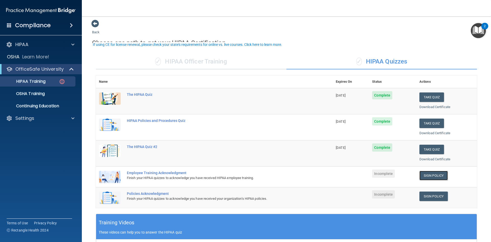
scroll to position [0, 0]
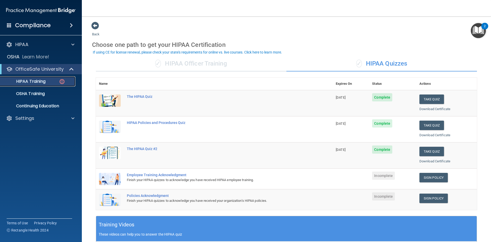
click at [48, 79] on div "HIPAA Training" at bounding box center [38, 81] width 70 height 5
click at [28, 88] on ul "HIPAA Training OSHA Training Continuing Education" at bounding box center [41, 92] width 93 height 37
click at [34, 96] on p "OSHA Training" at bounding box center [23, 93] width 41 height 5
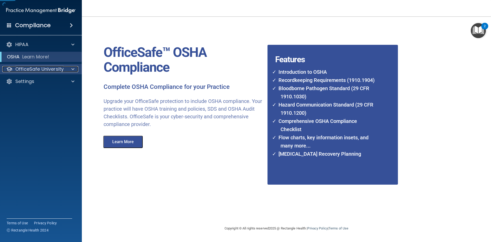
click at [35, 70] on p "OfficeSafe University" at bounding box center [39, 69] width 48 height 6
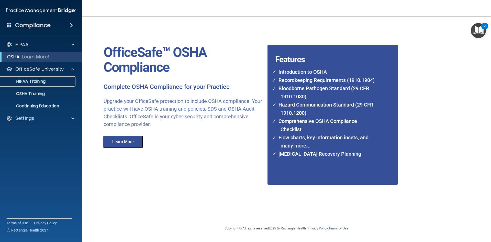
click at [44, 81] on p "HIPAA Training" at bounding box center [24, 81] width 42 height 5
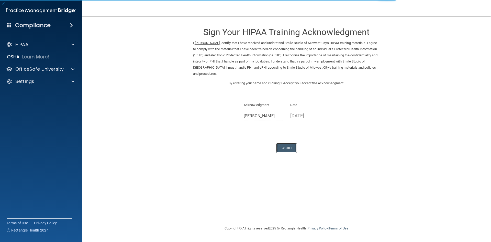
click at [285, 146] on button "I Agree" at bounding box center [286, 147] width 20 height 9
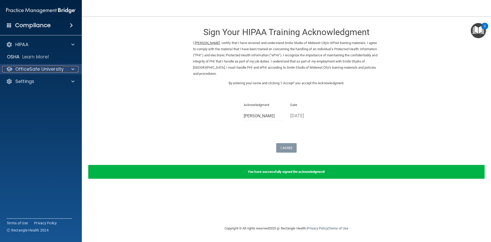
click at [42, 69] on p "OfficeSafe University" at bounding box center [39, 69] width 48 height 6
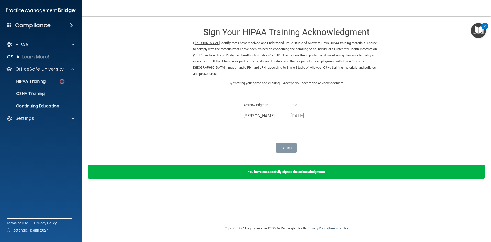
click at [44, 76] on ul "HIPAA Training OSHA Training Continuing Education" at bounding box center [41, 92] width 93 height 37
click at [40, 81] on p "HIPAA Training" at bounding box center [24, 81] width 42 height 5
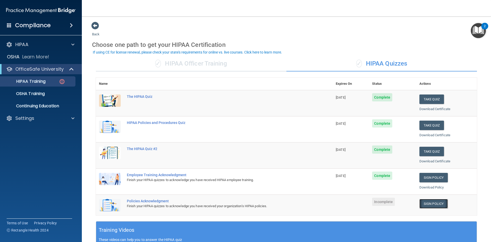
click at [439, 205] on link "Sign Policy" at bounding box center [433, 203] width 28 height 9
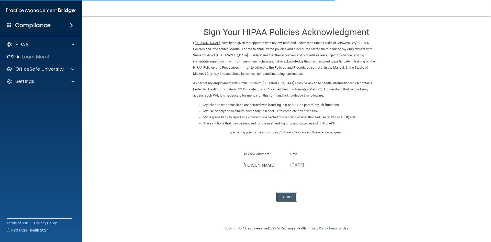
click at [290, 201] on button "I Agree" at bounding box center [286, 196] width 20 height 9
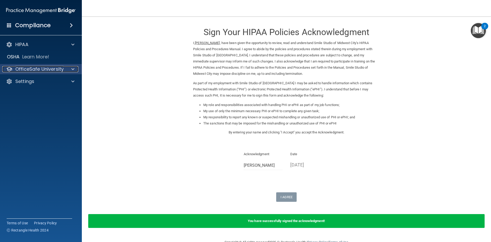
click at [49, 67] on p "OfficeSafe University" at bounding box center [39, 69] width 48 height 6
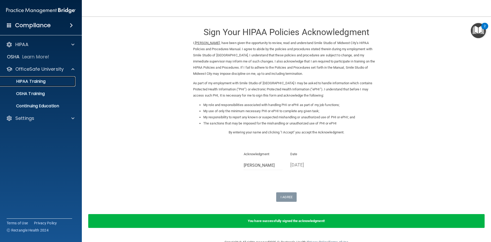
click at [42, 77] on link "HIPAA Training" at bounding box center [35, 81] width 81 height 10
